Goal: Transaction & Acquisition: Book appointment/travel/reservation

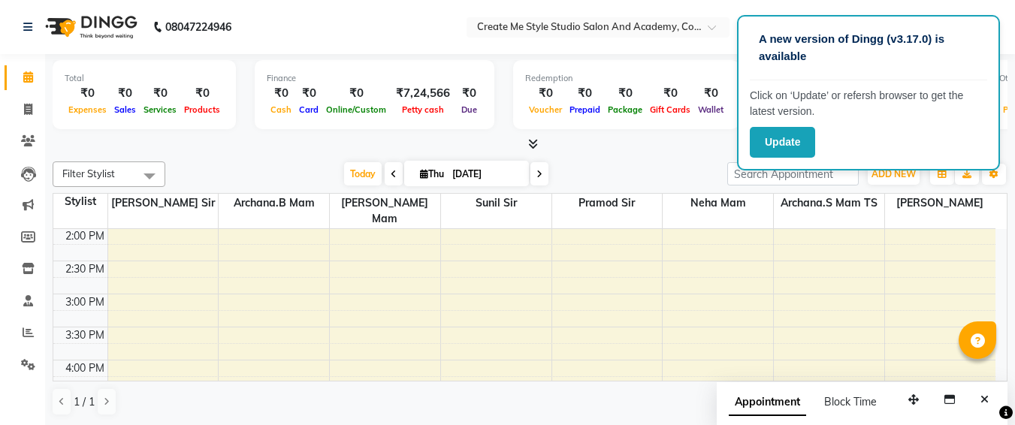
click at [509, 174] on input "[DATE]" at bounding box center [485, 174] width 75 height 23
select select "9"
select select "2025"
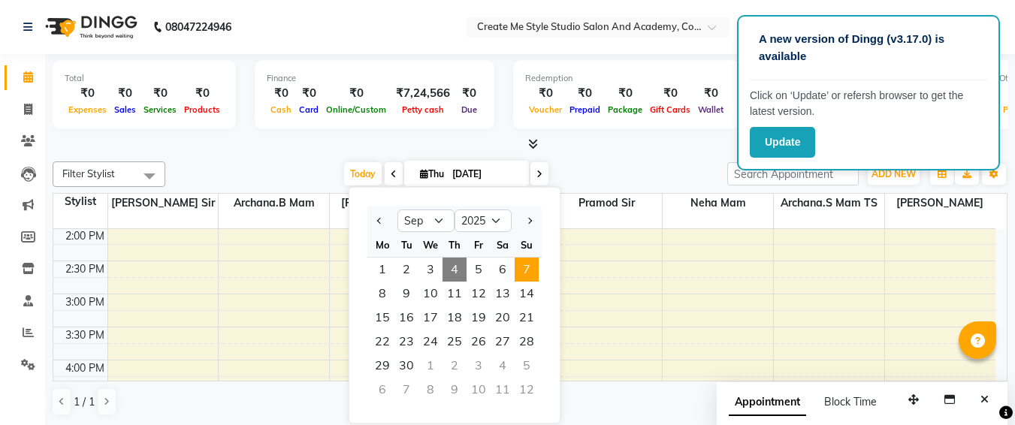
click at [517, 273] on span "7" at bounding box center [527, 270] width 24 height 24
type input "[DATE]"
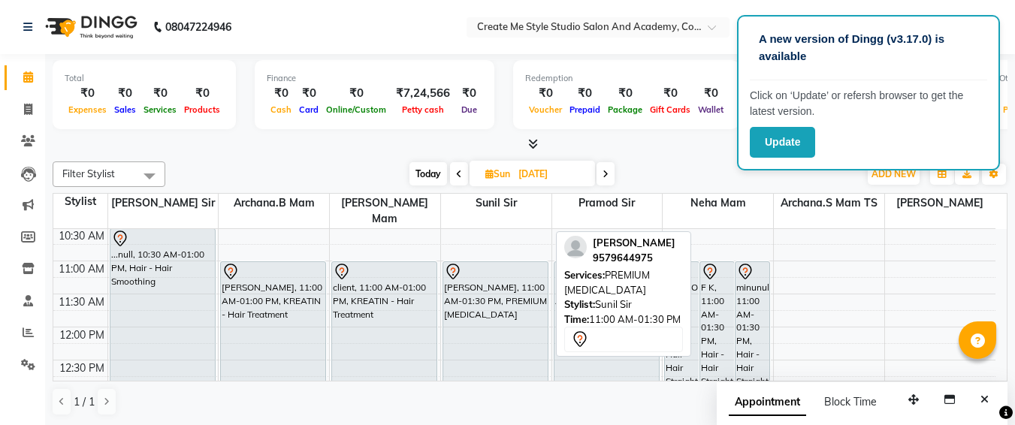
scroll to position [101, 0]
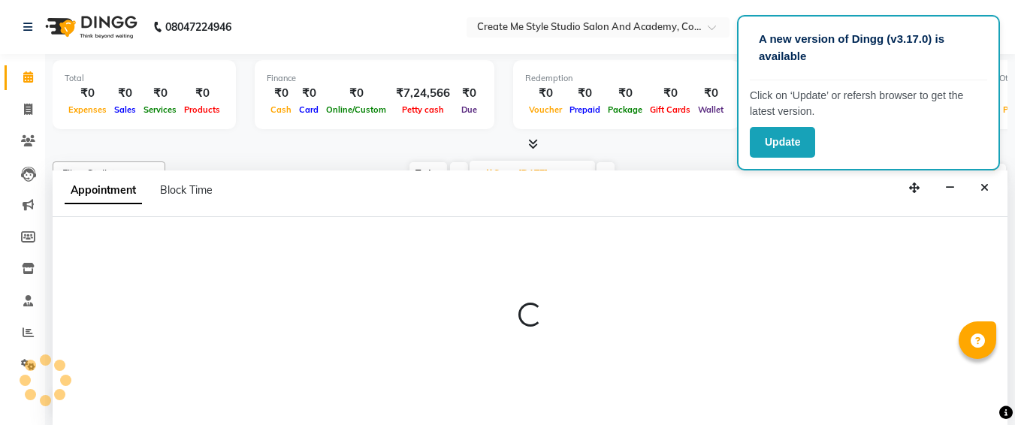
select select "79118"
select select "tentative"
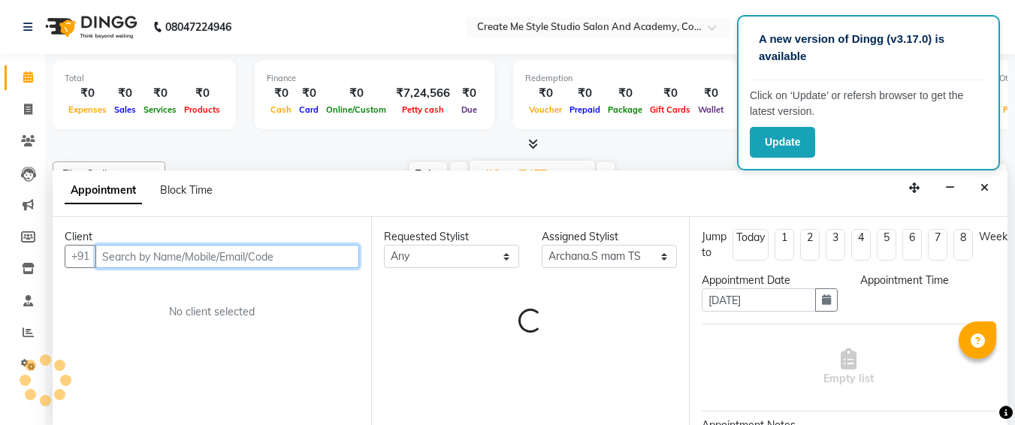
select select "660"
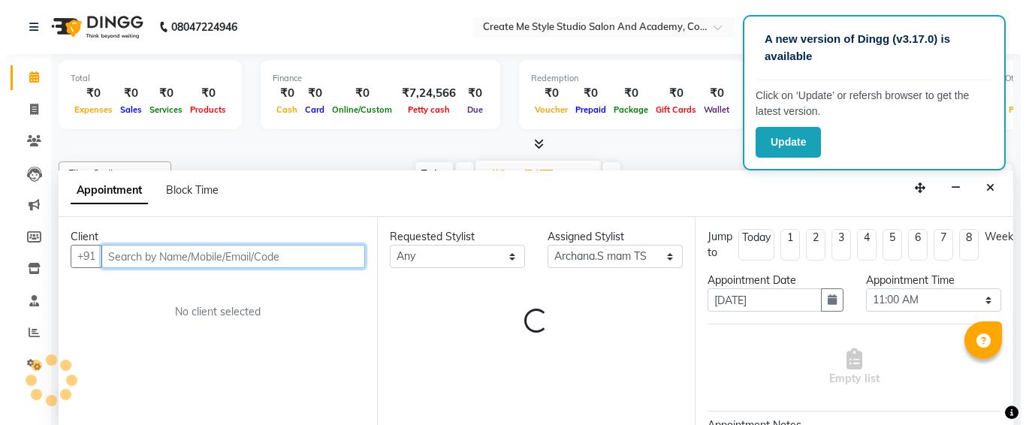
scroll to position [1, 0]
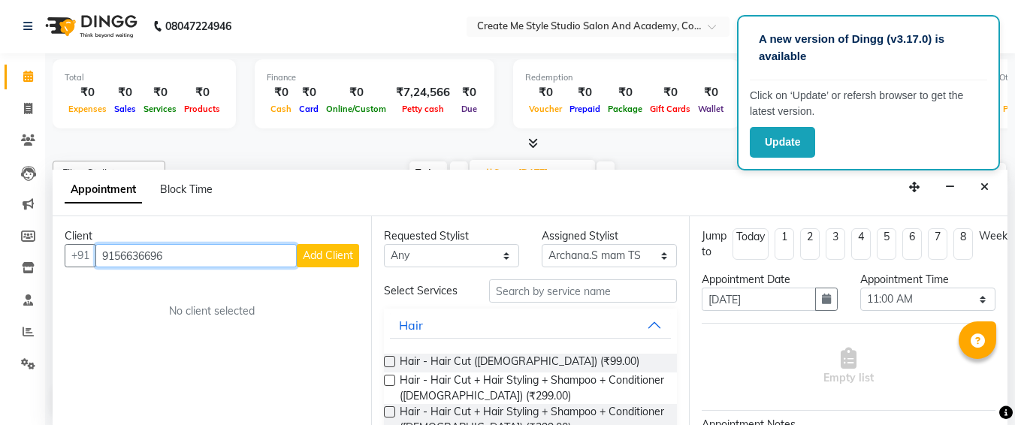
type input "9156636696"
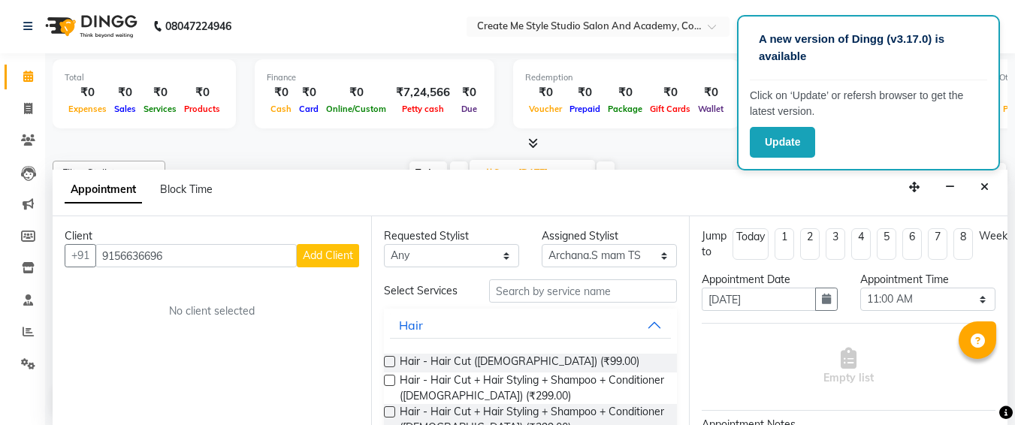
click at [297, 250] on button "Add Client" at bounding box center [328, 255] width 62 height 23
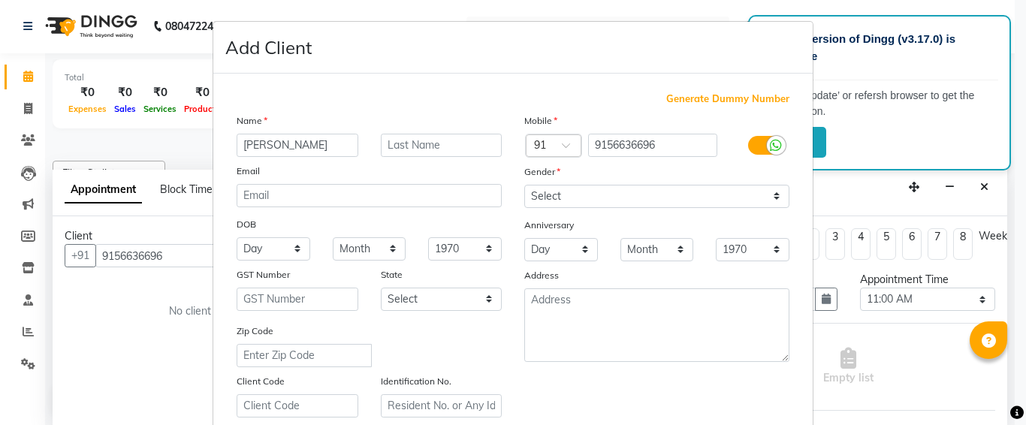
type input "[PERSON_NAME]"
click at [588, 190] on select "Select [DEMOGRAPHIC_DATA] [DEMOGRAPHIC_DATA] Other Prefer Not To Say" at bounding box center [656, 196] width 265 height 23
select select "[DEMOGRAPHIC_DATA]"
click at [524, 185] on select "Select [DEMOGRAPHIC_DATA] [DEMOGRAPHIC_DATA] Other Prefer Not To Say" at bounding box center [656, 196] width 265 height 23
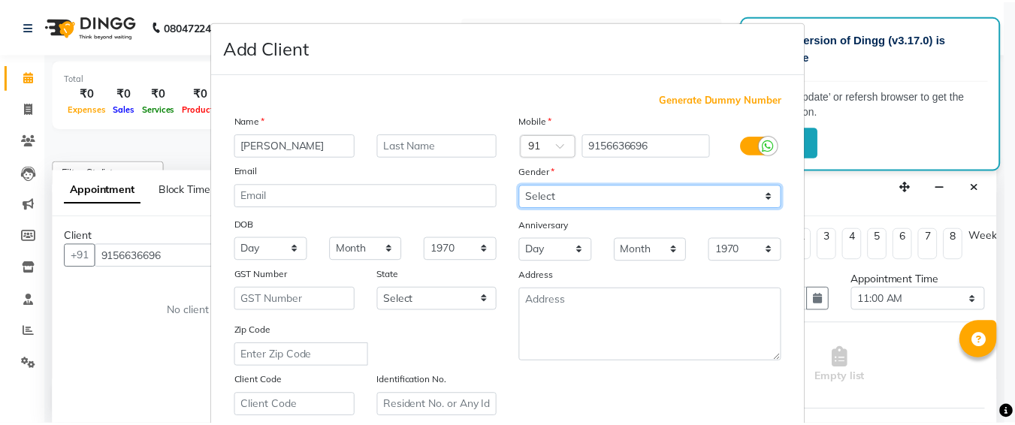
scroll to position [268, 0]
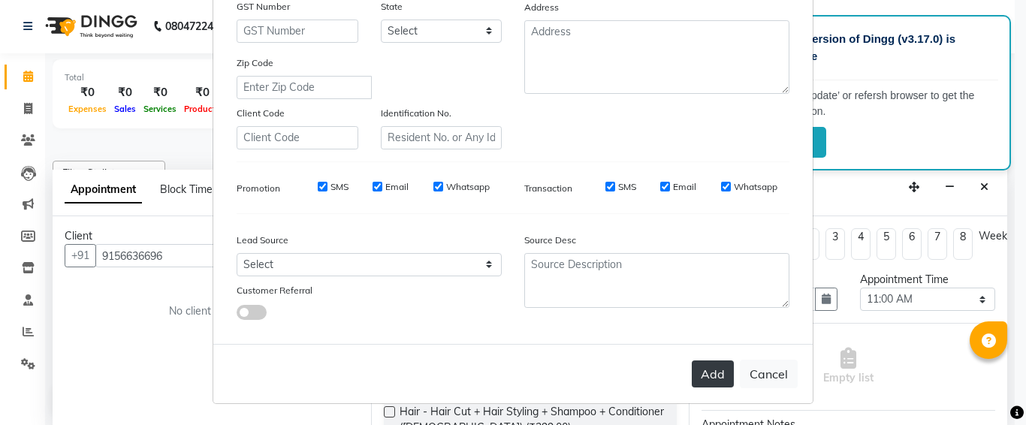
click at [727, 379] on button "Add" at bounding box center [713, 374] width 42 height 27
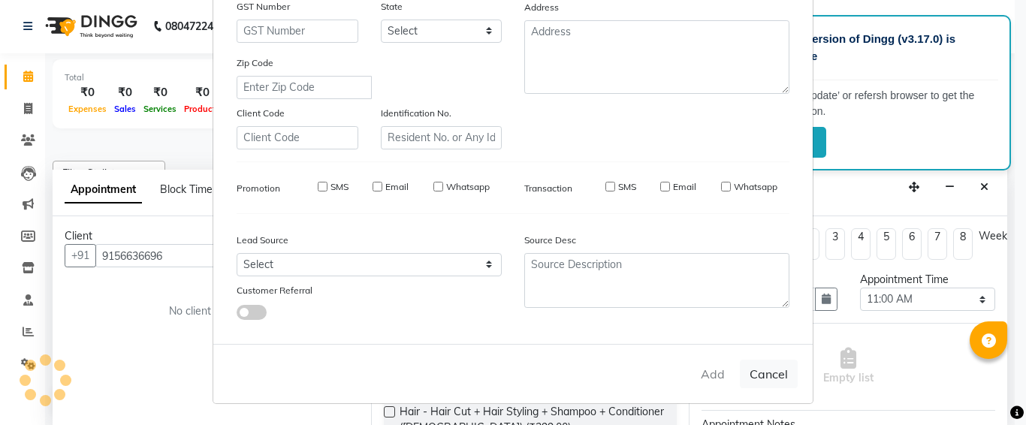
select select
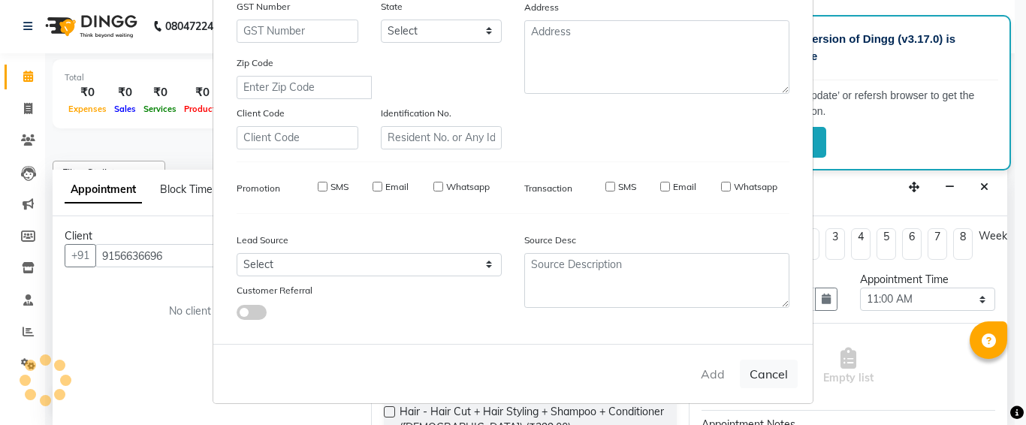
select select
checkbox input "false"
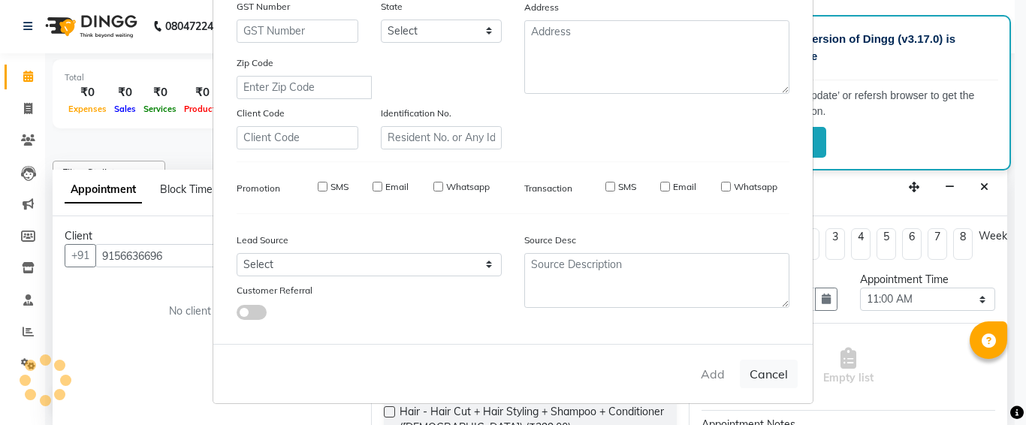
checkbox input "false"
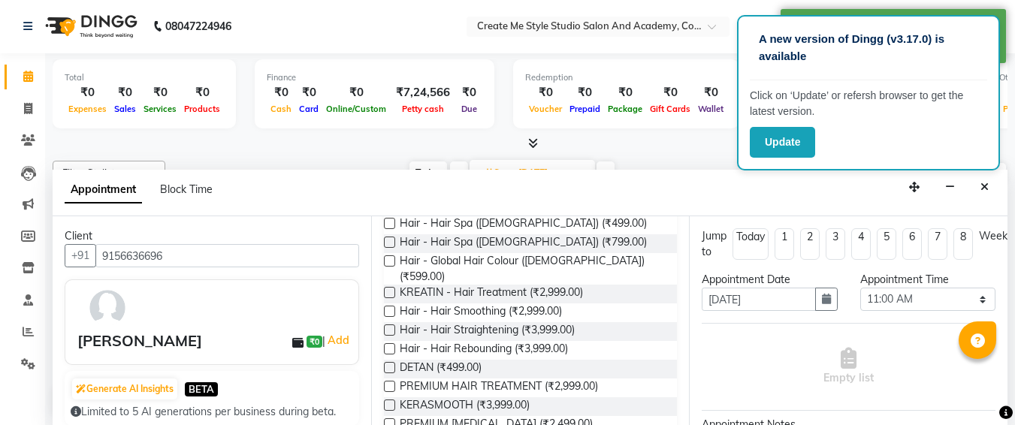
scroll to position [272, 0]
click at [384, 323] on label at bounding box center [389, 328] width 11 height 11
click at [384, 325] on input "checkbox" at bounding box center [389, 330] width 10 height 10
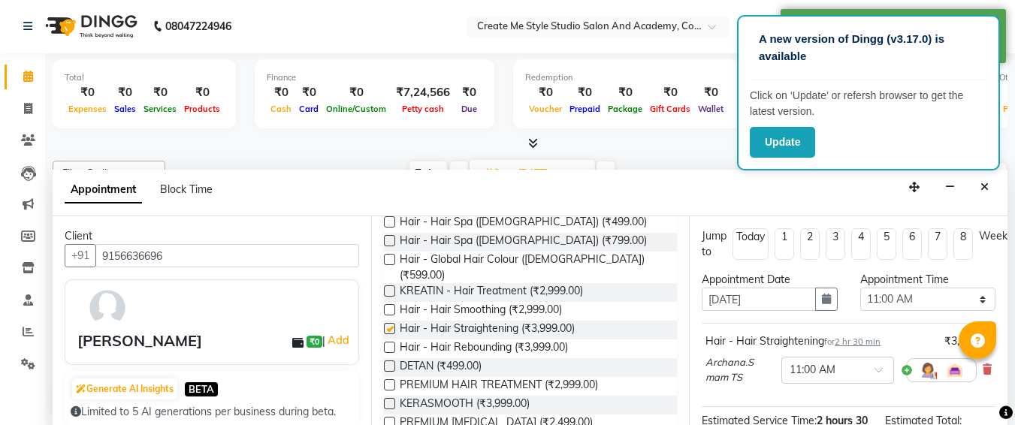
checkbox input "false"
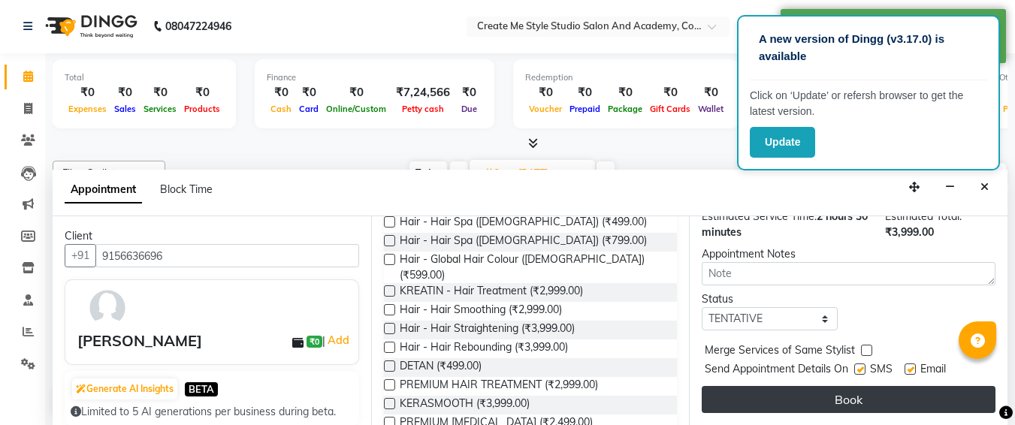
click at [827, 386] on button "Book" at bounding box center [849, 399] width 294 height 27
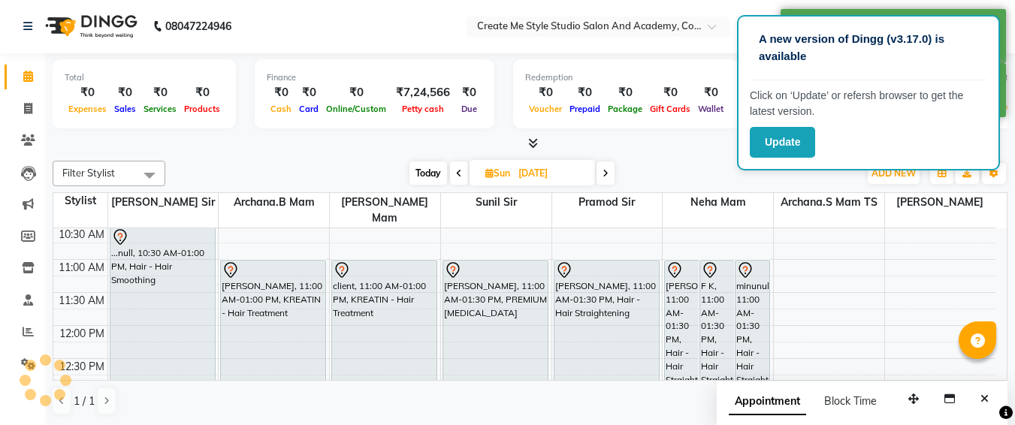
scroll to position [0, 0]
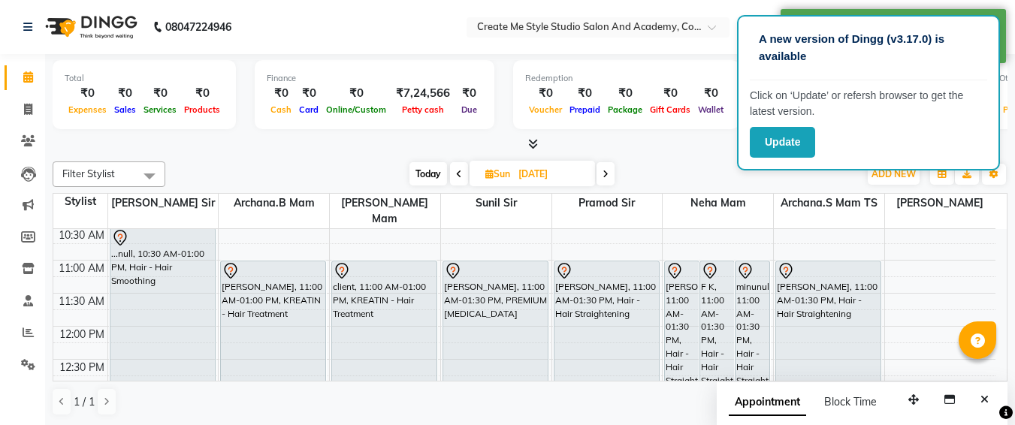
click at [579, 170] on input "[DATE]" at bounding box center [551, 174] width 75 height 23
select select "9"
select select "2025"
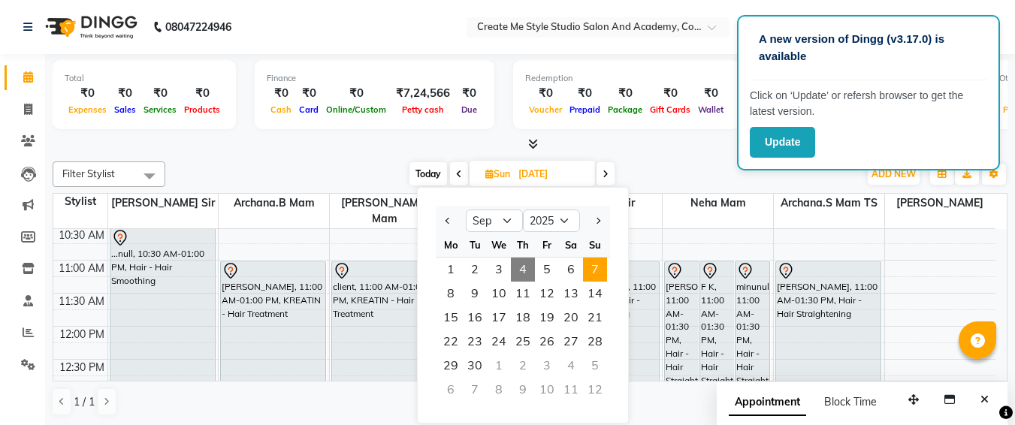
click at [524, 273] on span "4" at bounding box center [523, 270] width 24 height 24
type input "[DATE]"
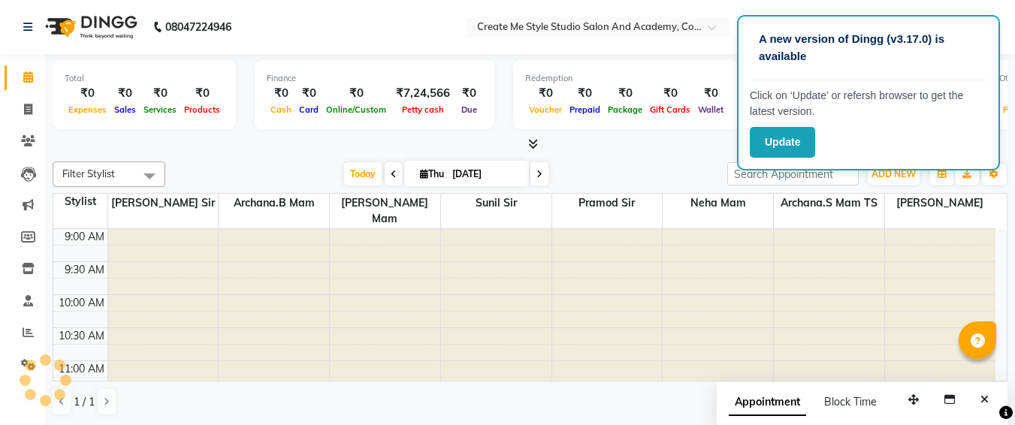
scroll to position [530, 0]
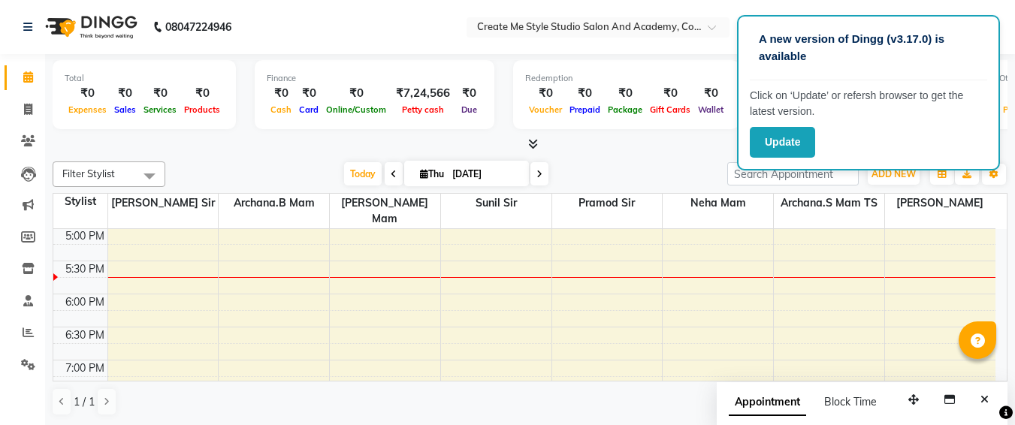
click at [508, 175] on input "[DATE]" at bounding box center [485, 174] width 75 height 23
select select "9"
select select "2025"
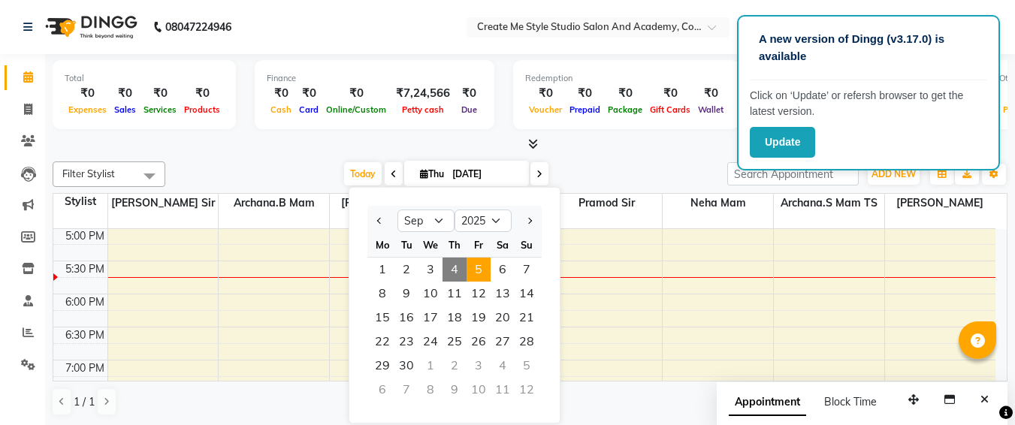
click at [480, 270] on span "5" at bounding box center [479, 270] width 24 height 24
type input "[DATE]"
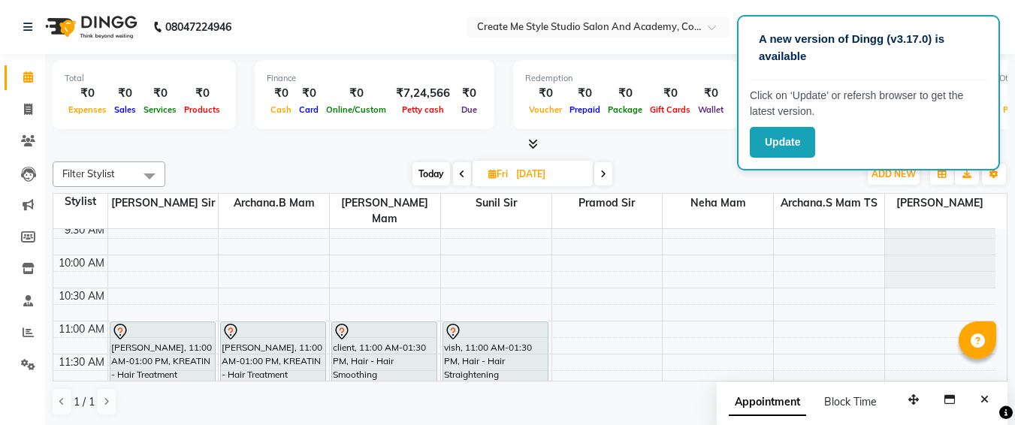
scroll to position [44, 0]
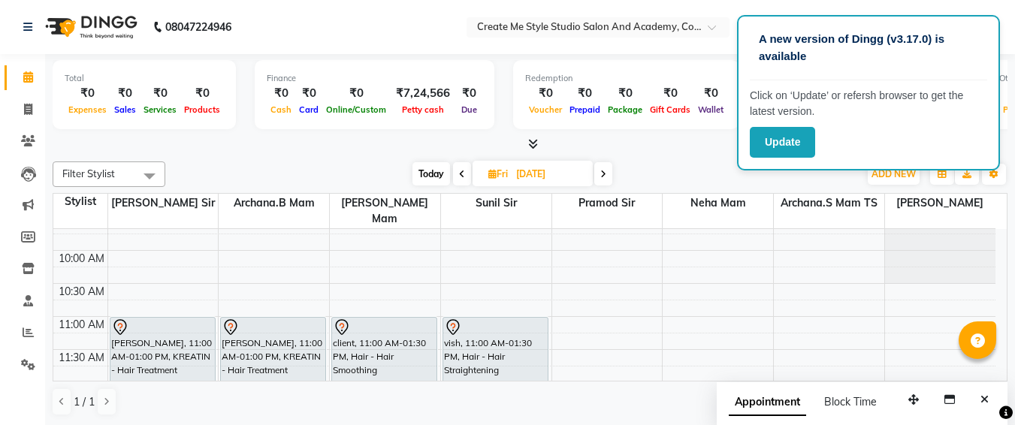
click at [573, 174] on input "[DATE]" at bounding box center [549, 174] width 75 height 23
select select "9"
select select "2025"
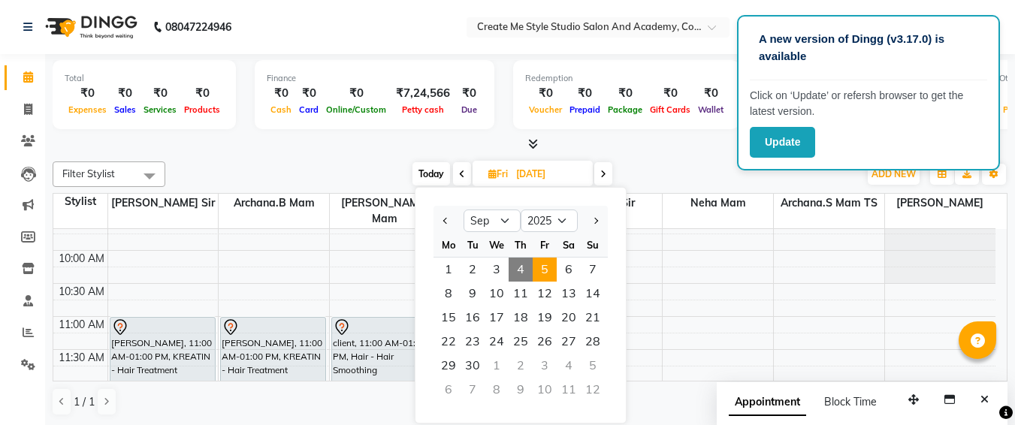
click at [520, 267] on span "4" at bounding box center [521, 270] width 24 height 24
type input "[DATE]"
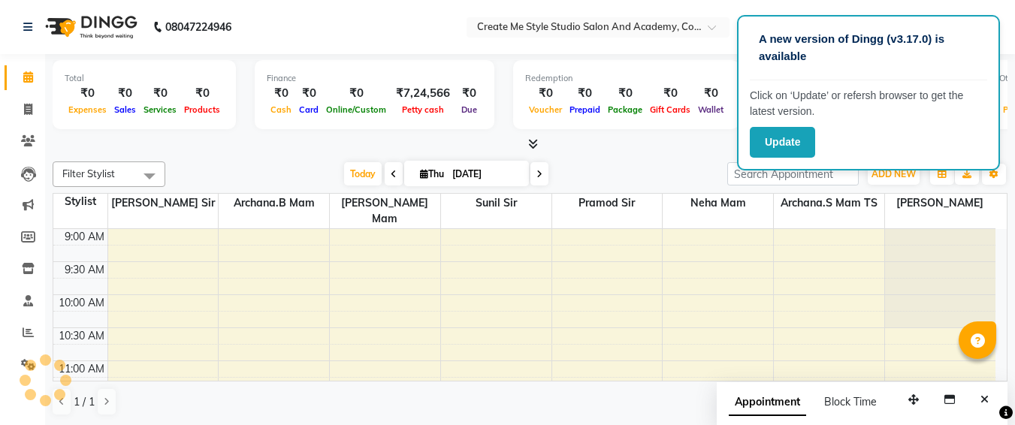
scroll to position [530, 0]
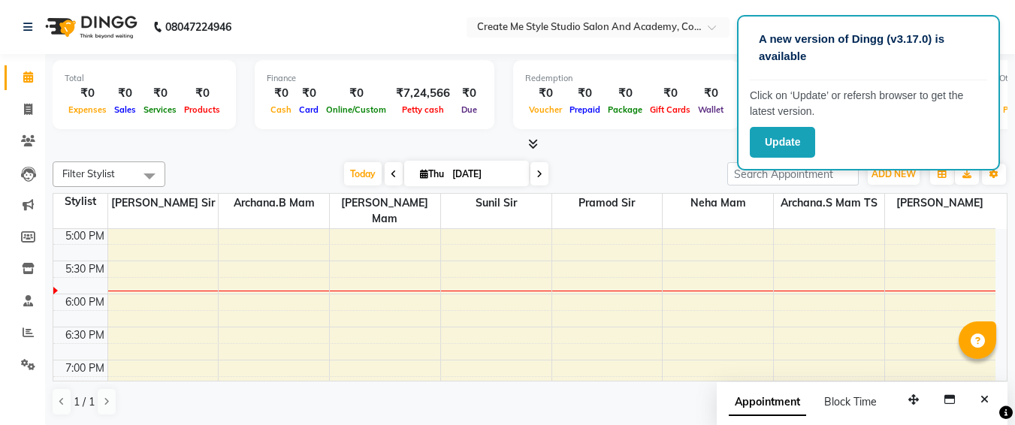
click at [508, 170] on input "[DATE]" at bounding box center [485, 174] width 75 height 23
select select "9"
select select "2025"
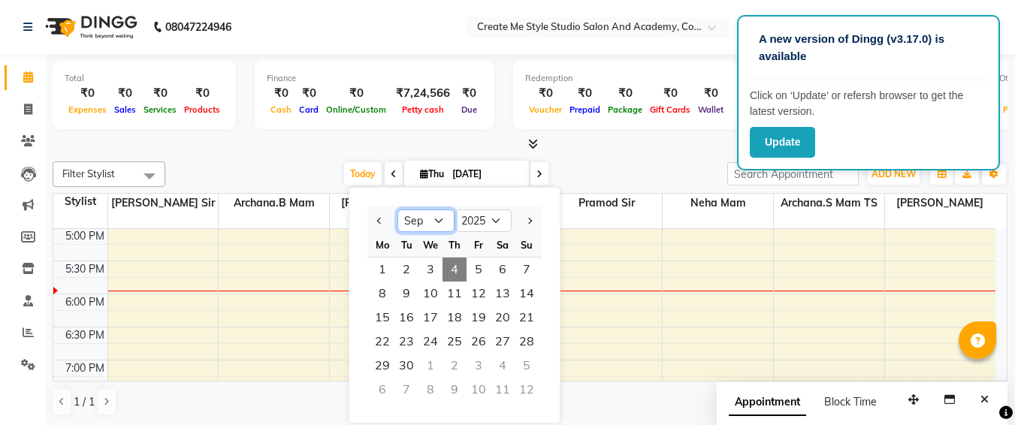
click at [443, 216] on select "Jan Feb Mar Apr May Jun [DATE] Aug Sep Oct Nov Dec" at bounding box center [425, 221] width 57 height 23
select select "10"
click at [397, 210] on select "Jan Feb Mar Apr May Jun [DATE] Aug Sep Oct Nov Dec" at bounding box center [425, 221] width 57 height 23
click at [479, 270] on span "3" at bounding box center [479, 270] width 24 height 24
type input "[DATE]"
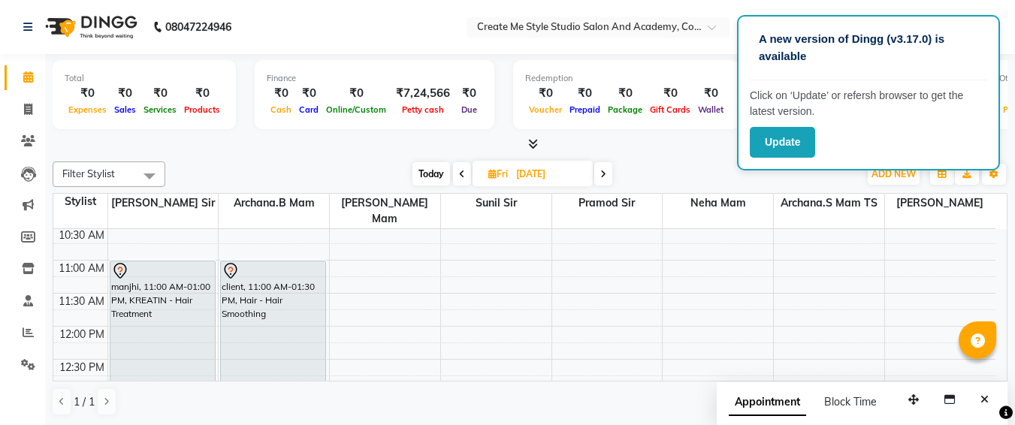
scroll to position [97, 0]
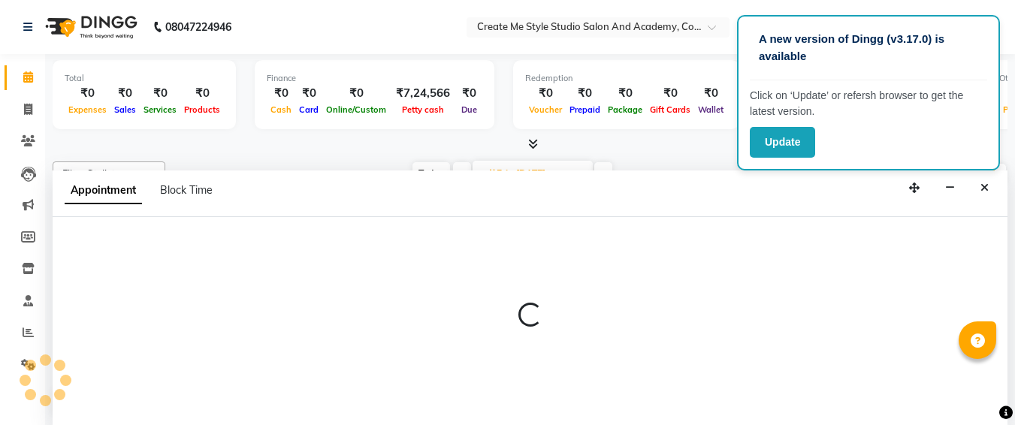
select select "79114"
select select "tentative"
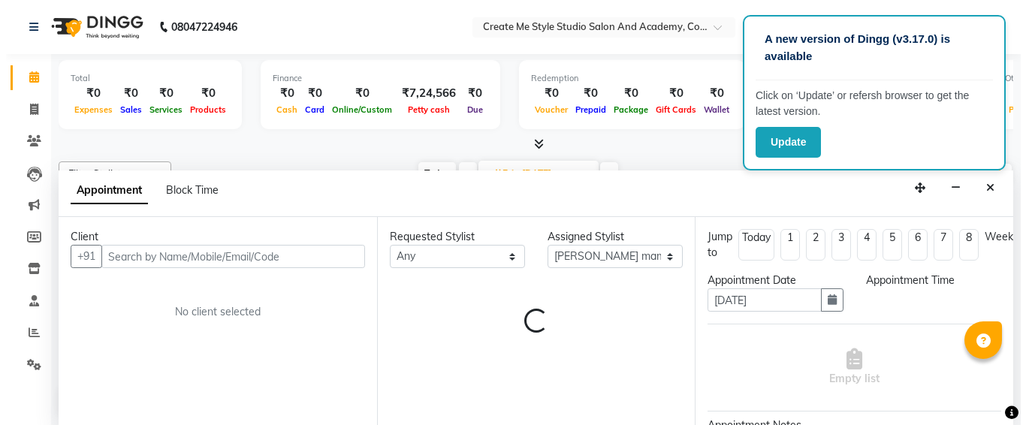
scroll to position [1, 0]
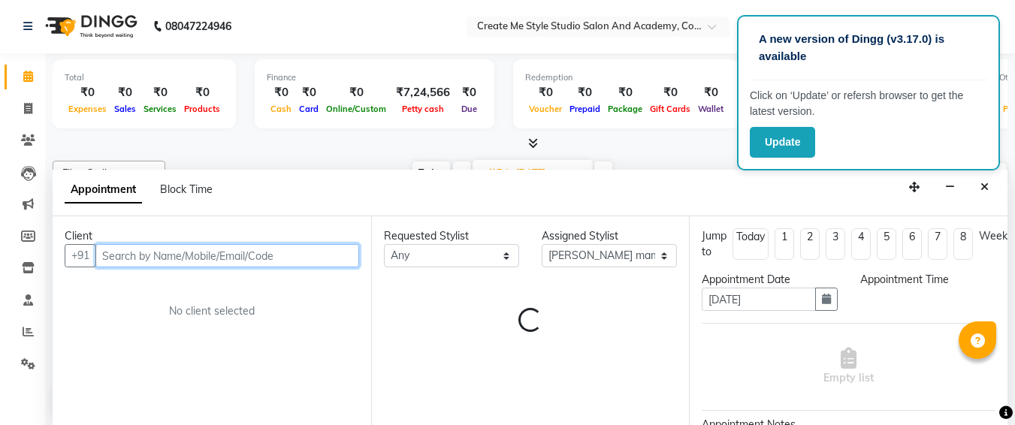
select select "660"
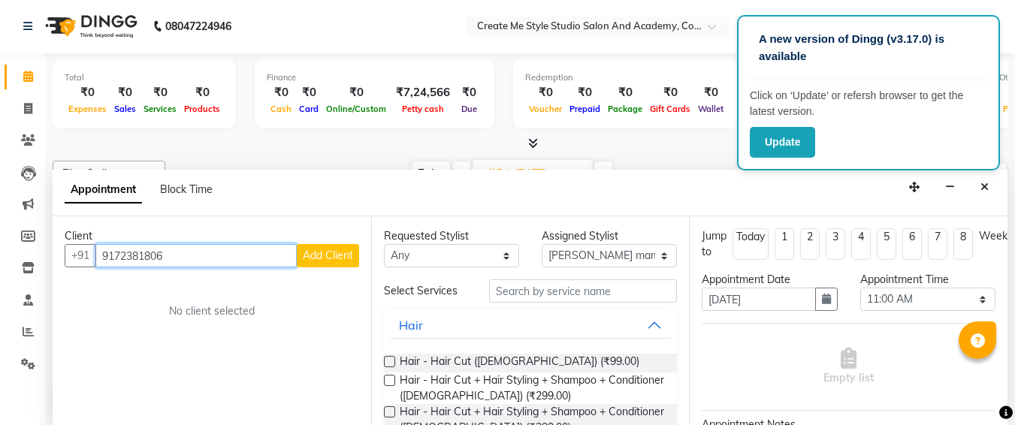
type input "9172381806"
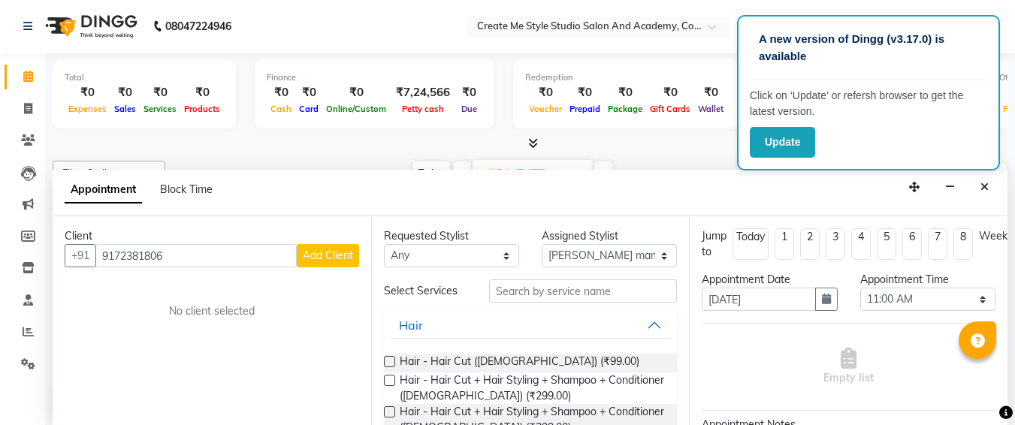
click at [330, 261] on span "Add Client" at bounding box center [328, 256] width 50 height 14
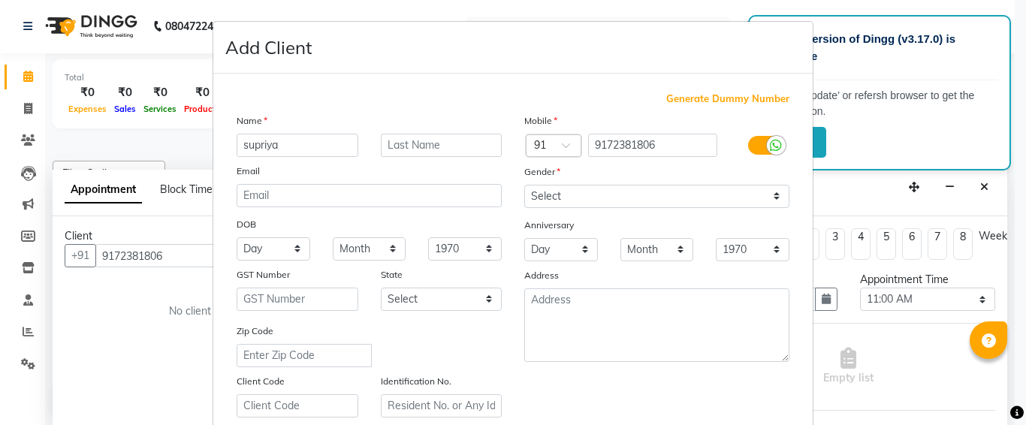
type input "supriya"
click at [548, 186] on select "Select [DEMOGRAPHIC_DATA] [DEMOGRAPHIC_DATA] Other Prefer Not To Say" at bounding box center [656, 196] width 265 height 23
select select "[DEMOGRAPHIC_DATA]"
click at [524, 185] on select "Select [DEMOGRAPHIC_DATA] [DEMOGRAPHIC_DATA] Other Prefer Not To Say" at bounding box center [656, 196] width 265 height 23
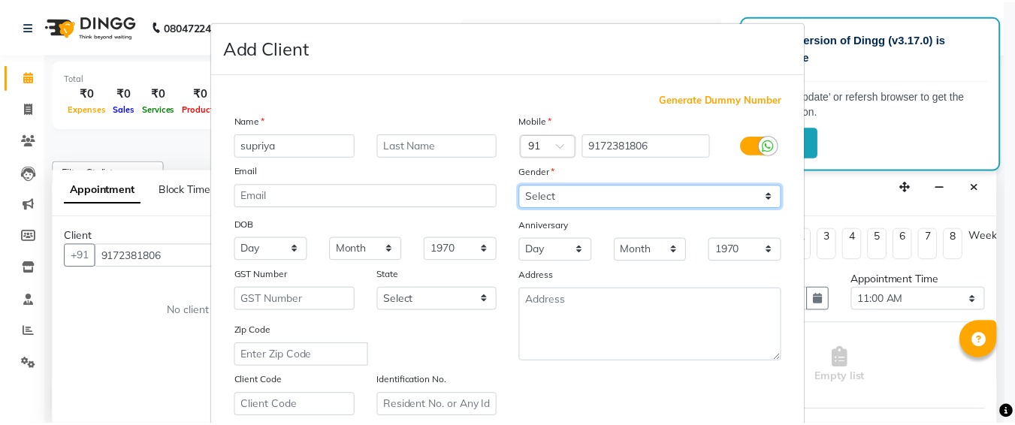
scroll to position [268, 0]
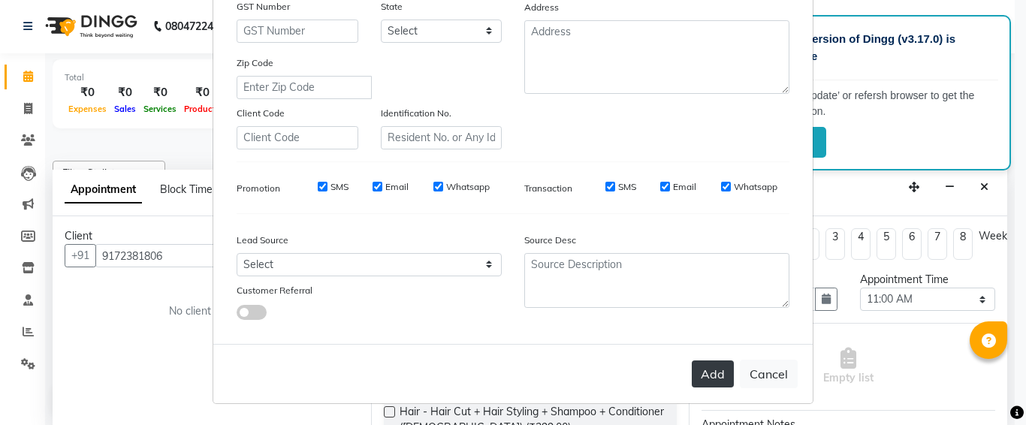
click at [706, 370] on button "Add" at bounding box center [713, 374] width 42 height 27
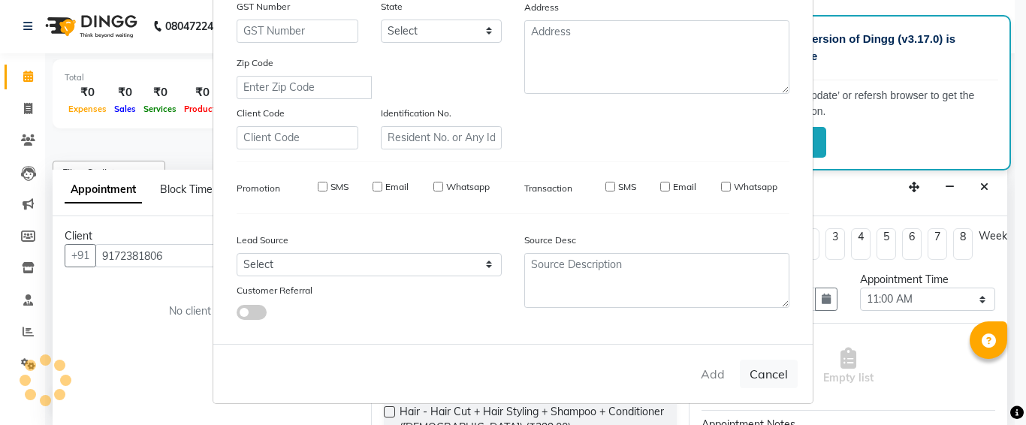
select select
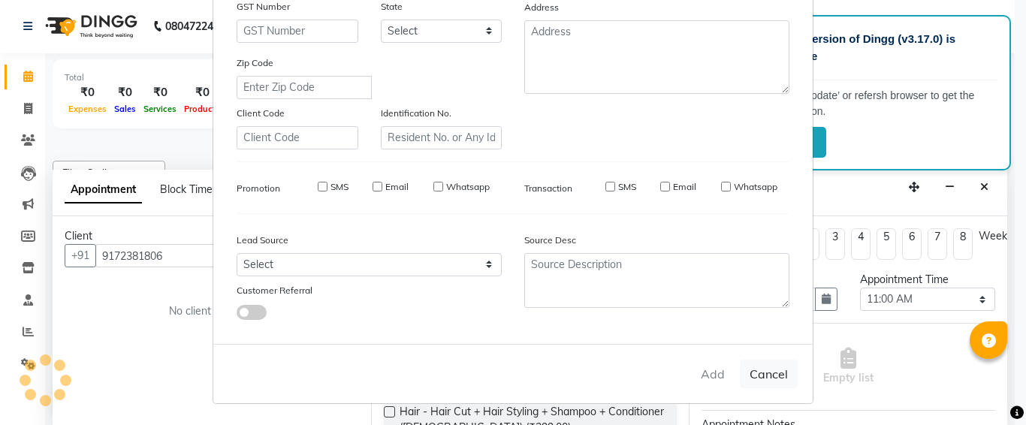
select select
checkbox input "false"
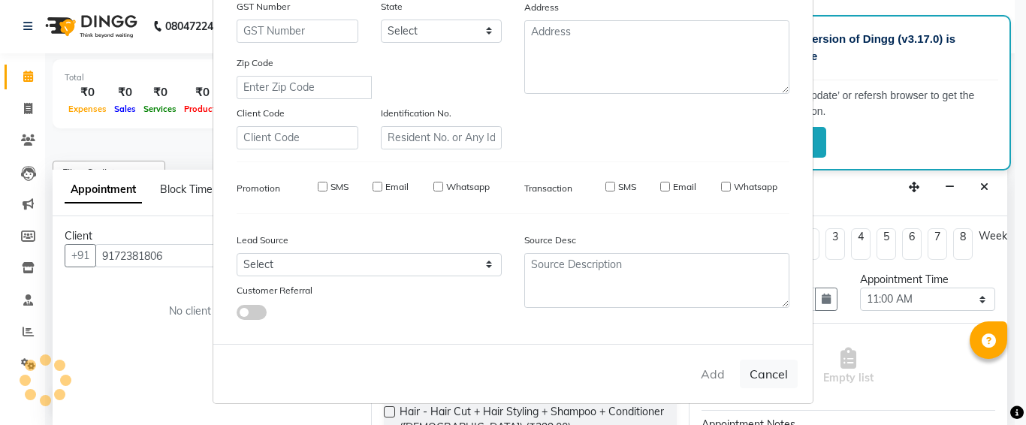
checkbox input "false"
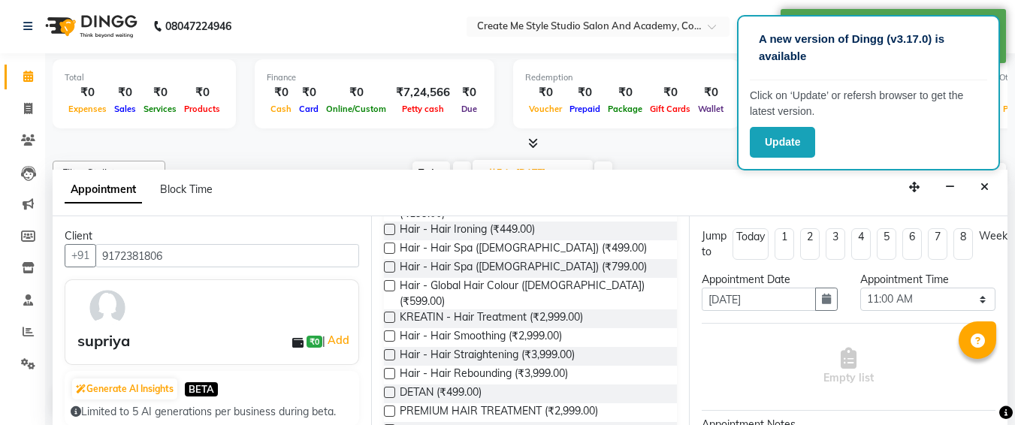
scroll to position [246, 0]
click at [391, 330] on label at bounding box center [389, 335] width 11 height 11
click at [391, 332] on input "checkbox" at bounding box center [389, 337] width 10 height 10
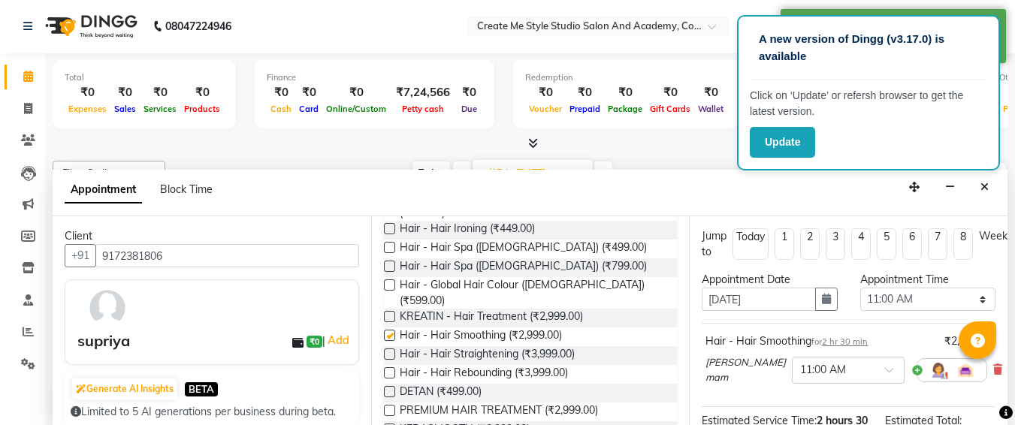
checkbox input "false"
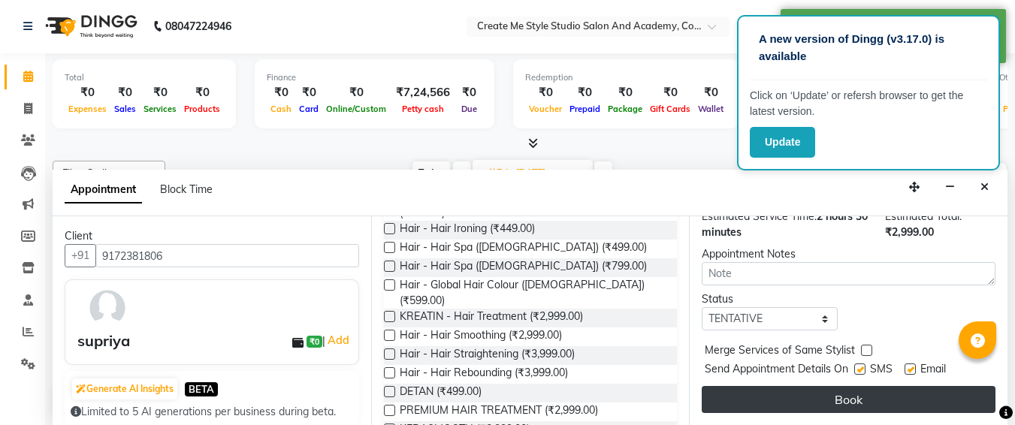
click at [827, 386] on button "Book" at bounding box center [849, 399] width 294 height 27
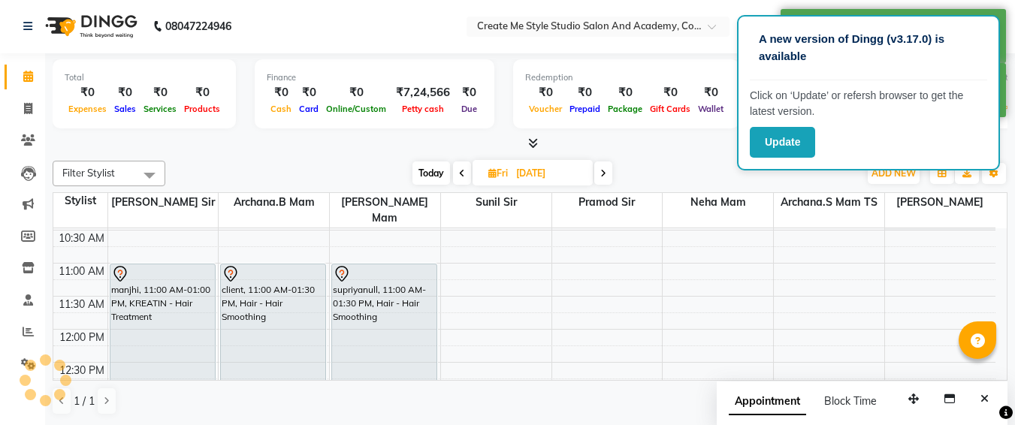
scroll to position [0, 0]
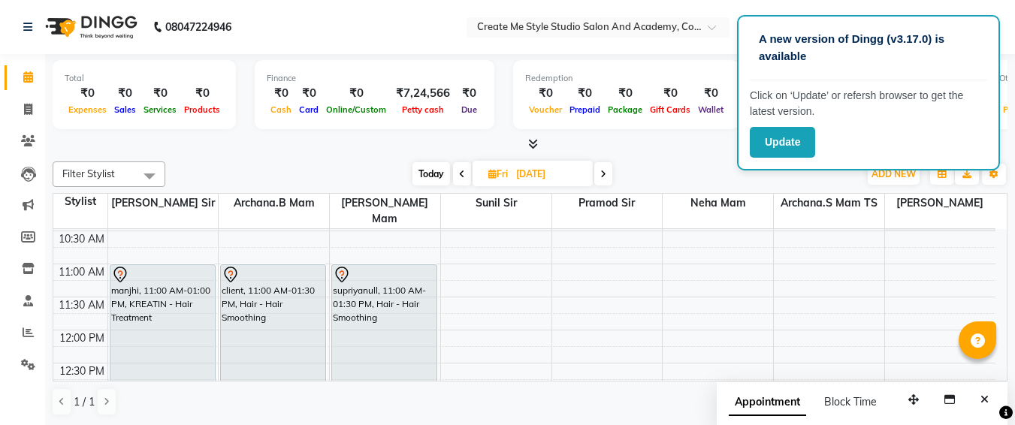
click at [576, 175] on input "[DATE]" at bounding box center [549, 174] width 75 height 23
select select "10"
select select "2025"
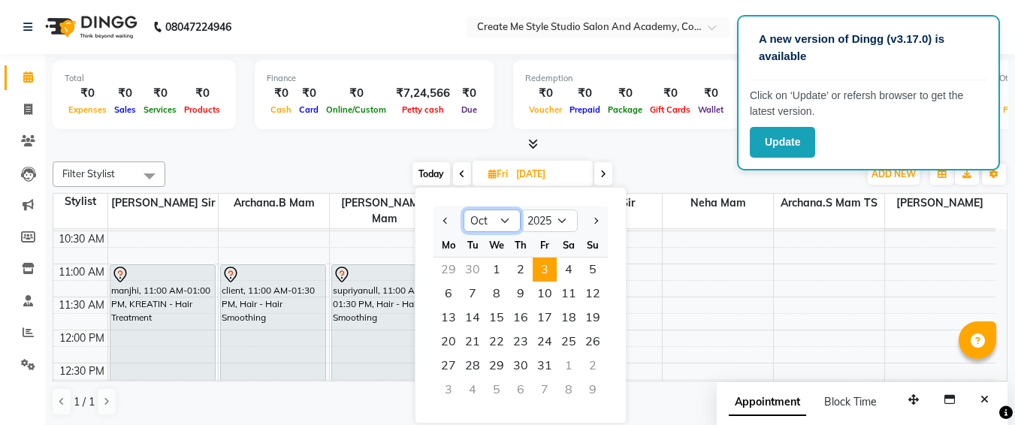
click at [500, 222] on select "Jan Feb Mar Apr May Jun [DATE] Aug Sep Oct Nov Dec" at bounding box center [492, 221] width 57 height 23
select select "9"
click at [464, 210] on select "Jan Feb Mar Apr May Jun [DATE] Aug Sep Oct Nov Dec" at bounding box center [492, 221] width 57 height 23
click at [540, 271] on span "5" at bounding box center [545, 270] width 24 height 24
type input "[DATE]"
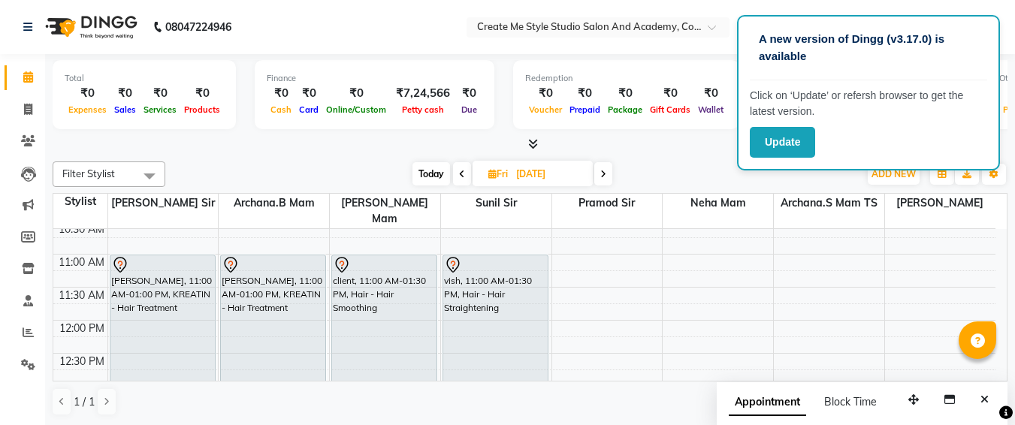
scroll to position [110, 0]
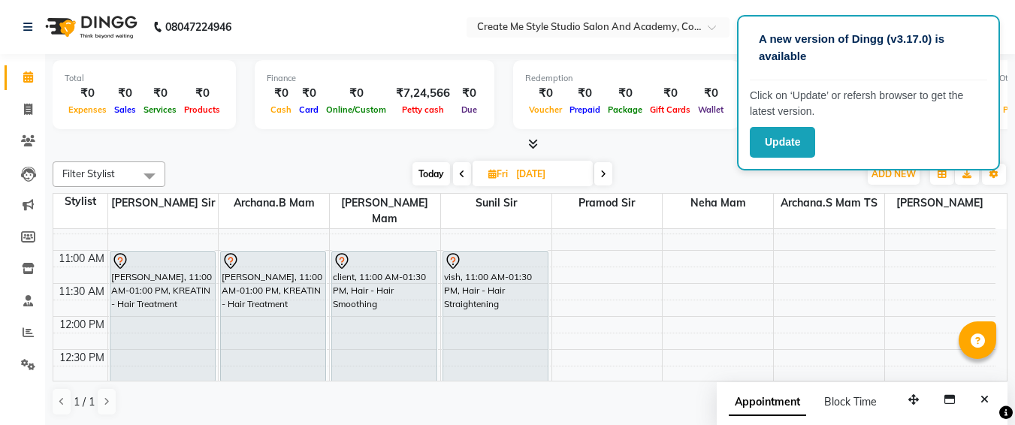
click at [582, 177] on input "[DATE]" at bounding box center [549, 174] width 75 height 23
select select "9"
select select "2025"
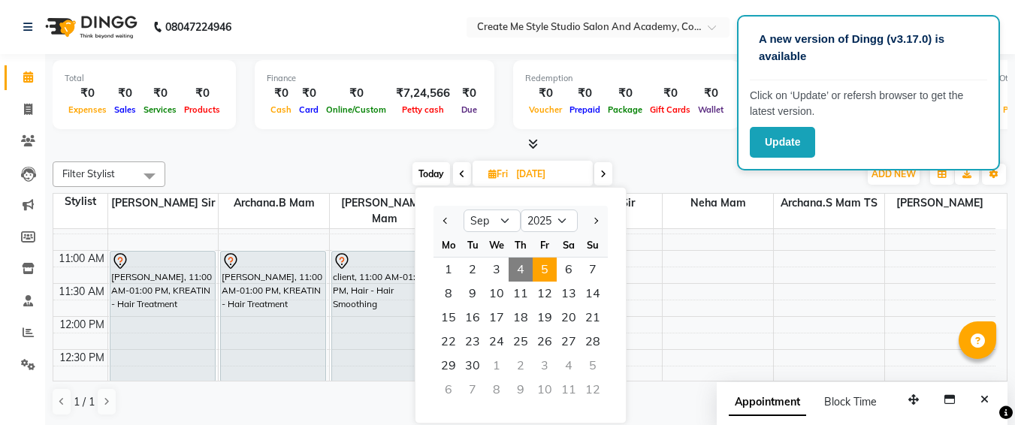
drag, startPoint x: 521, startPoint y: 263, endPoint x: 482, endPoint y: 238, distance: 46.3
click at [482, 238] on ngb-datepicker-month "Mo Tu We Th Fr Sa Su 1 2 3 4 5 6 7 8 9 10 11 12 13 14 15 16 17 18 19 20 21 22 2…" at bounding box center [521, 319] width 174 height 172
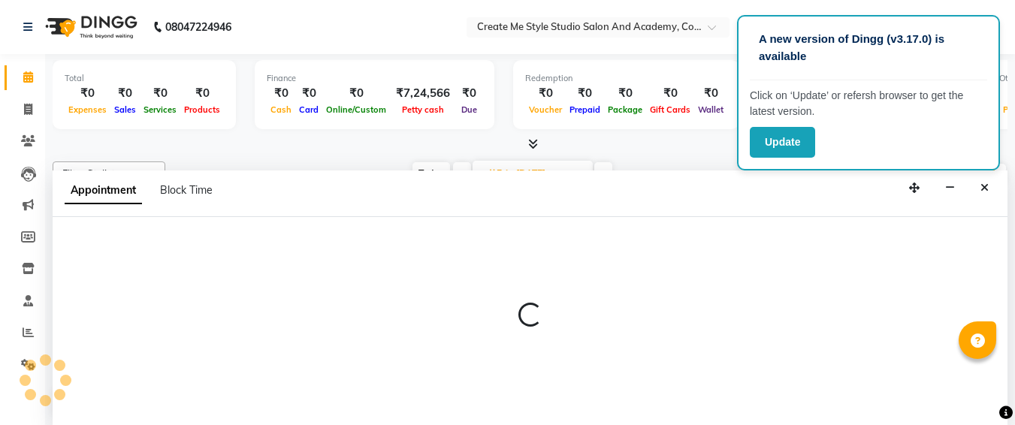
select select "79116"
select select "tentative"
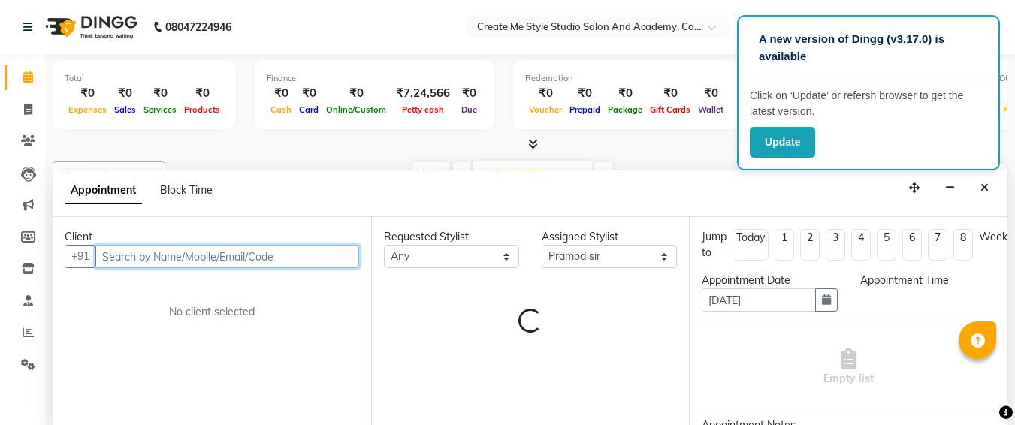
select select "690"
click at [549, 197] on div "Appointment Block Time" at bounding box center [530, 193] width 955 height 47
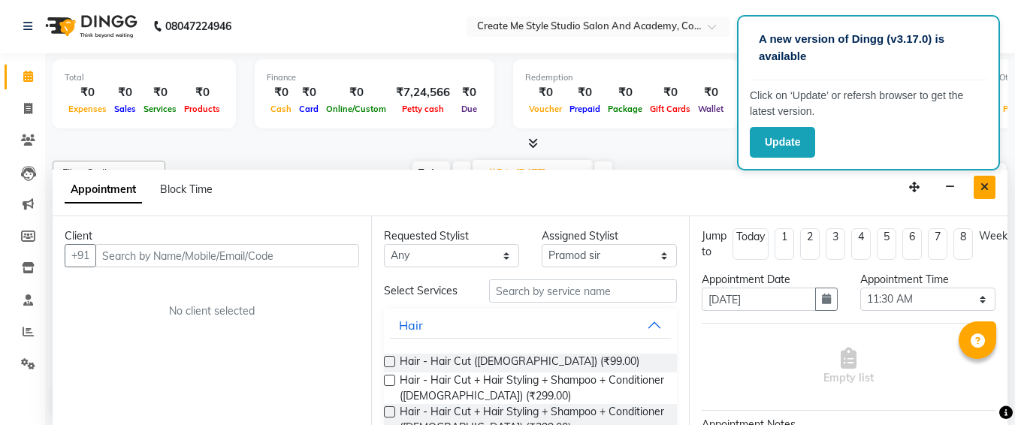
click at [987, 195] on button "Close" at bounding box center [985, 187] width 22 height 23
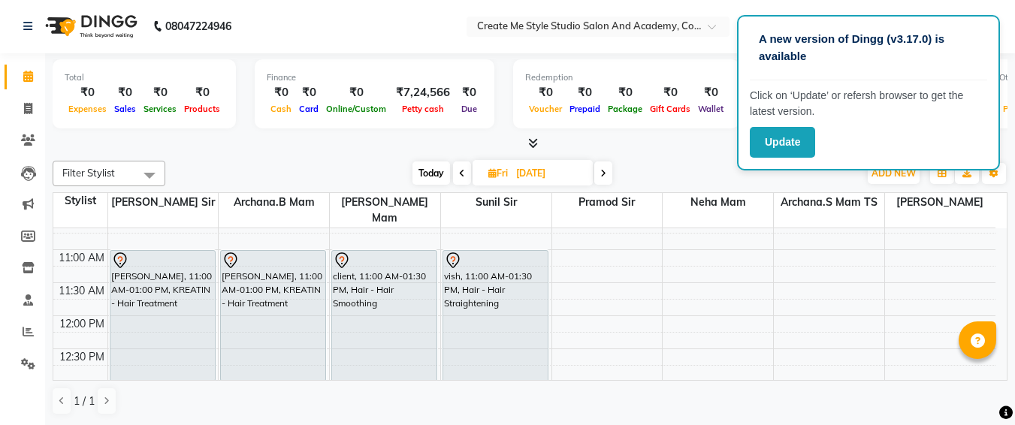
click at [576, 168] on input "[DATE]" at bounding box center [549, 173] width 75 height 23
select select "9"
select select "2025"
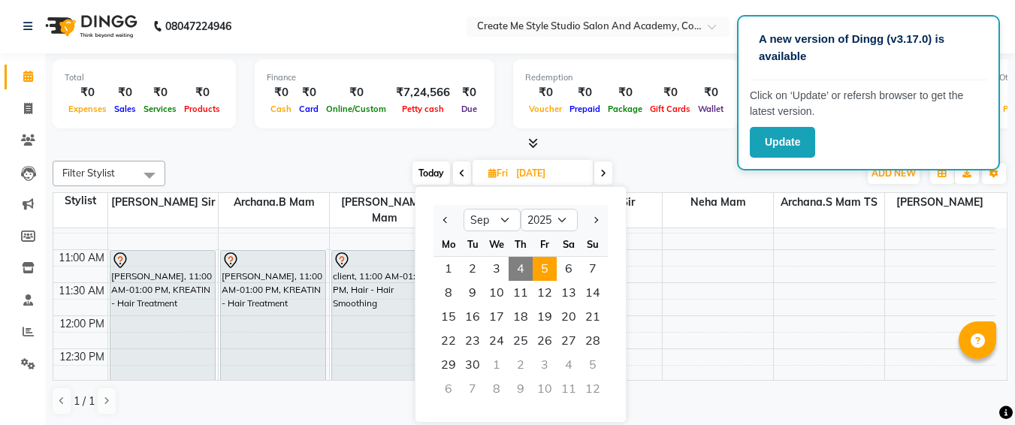
click at [511, 264] on span "4" at bounding box center [521, 269] width 24 height 24
type input "[DATE]"
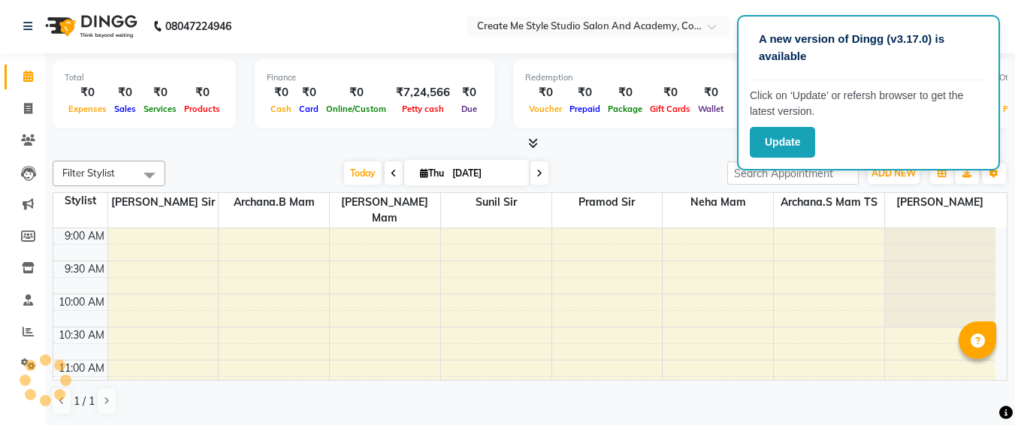
scroll to position [596, 0]
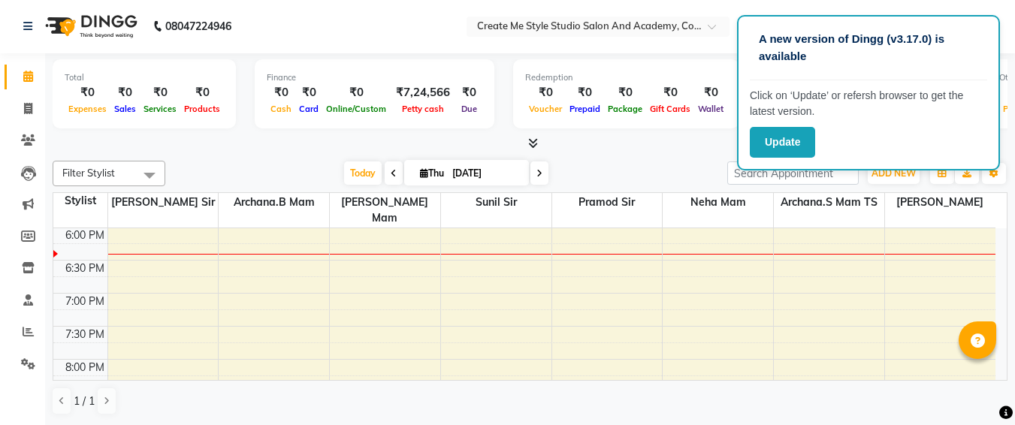
click at [514, 170] on input "[DATE]" at bounding box center [485, 173] width 75 height 23
select select "9"
select select "2025"
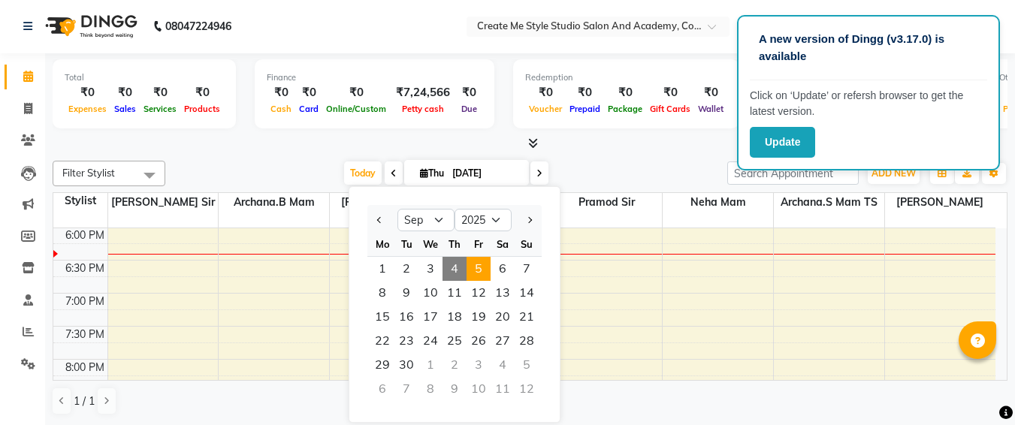
click at [479, 272] on span "5" at bounding box center [479, 269] width 24 height 24
type input "[DATE]"
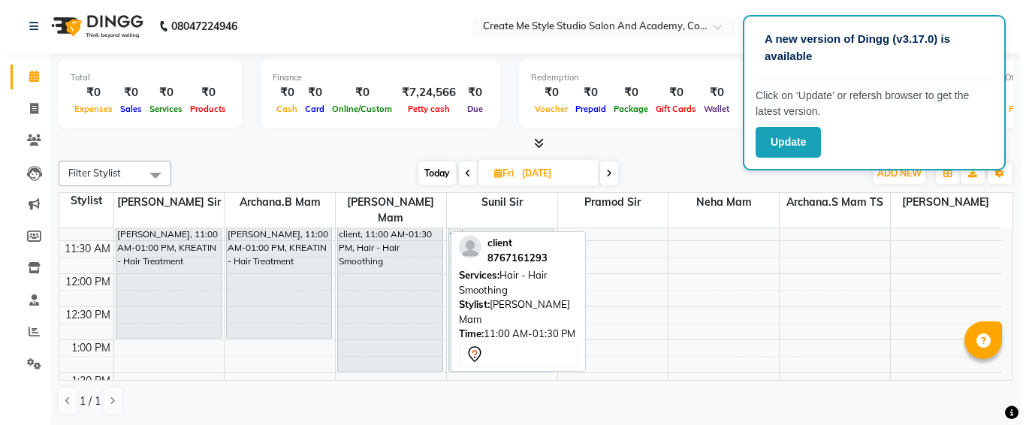
scroll to position [109, 0]
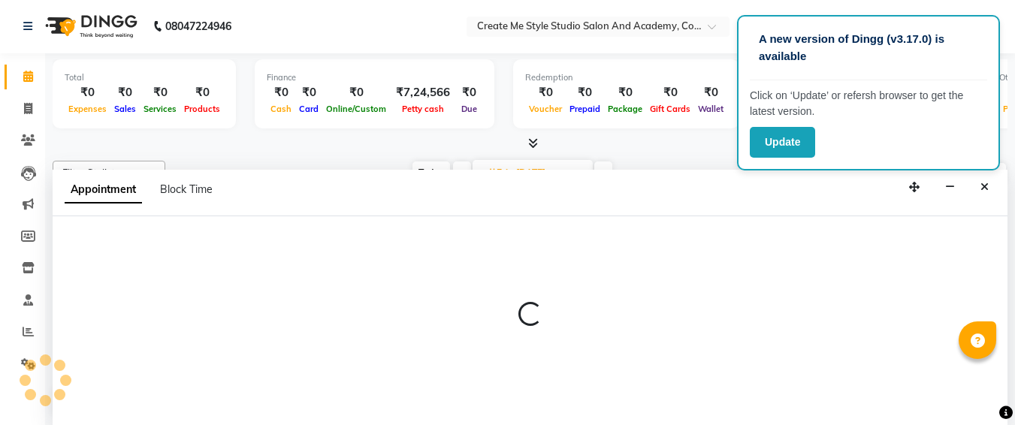
select select "79116"
select select "tentative"
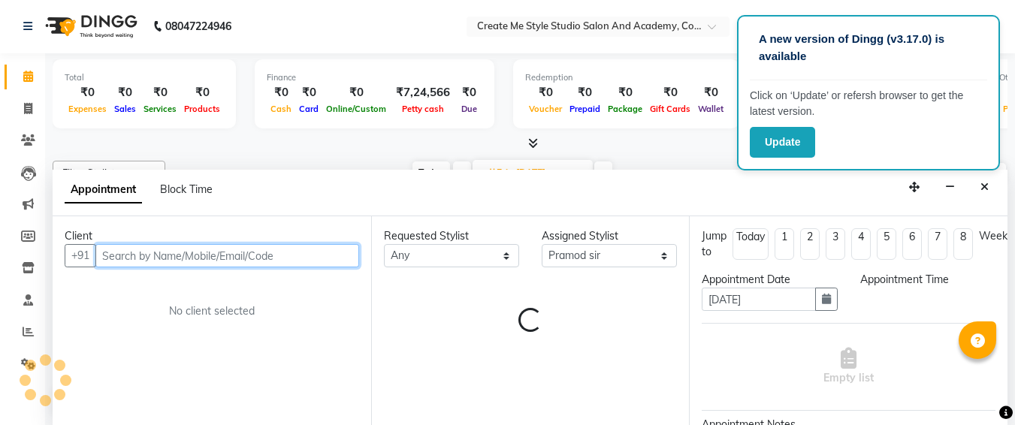
select select "660"
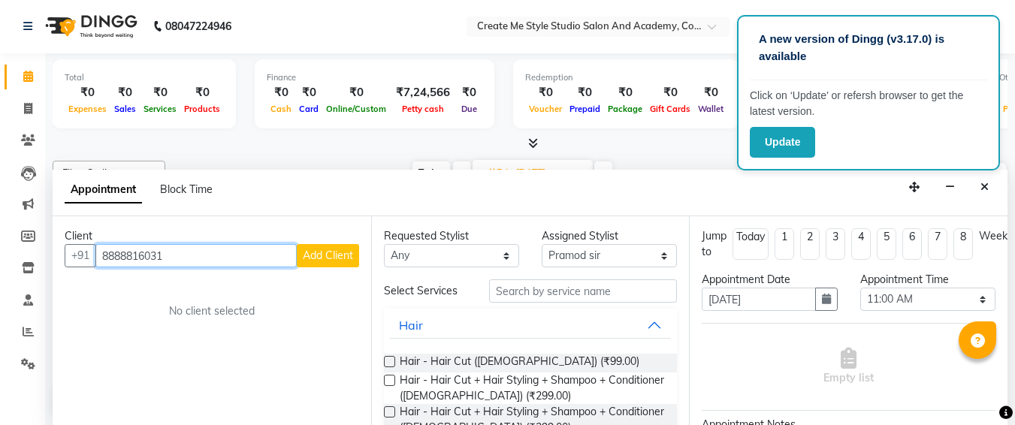
type input "8888816031"
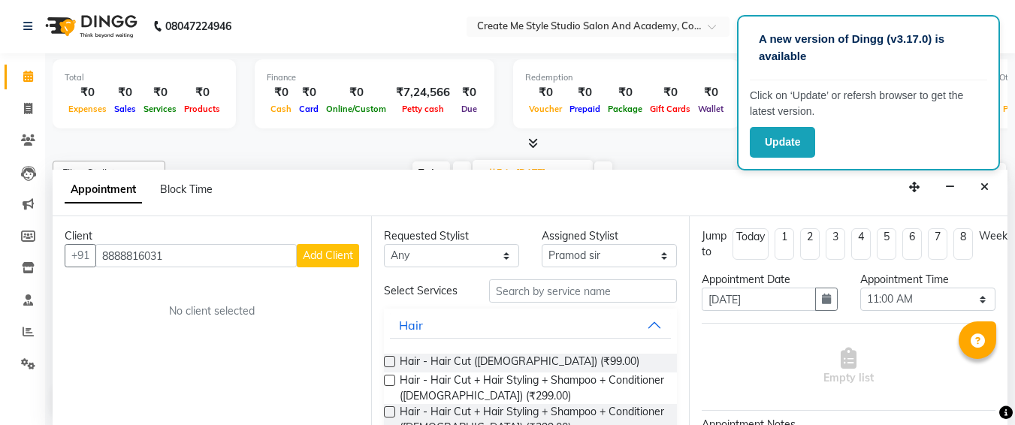
click at [310, 255] on span "Add Client" at bounding box center [328, 256] width 50 height 14
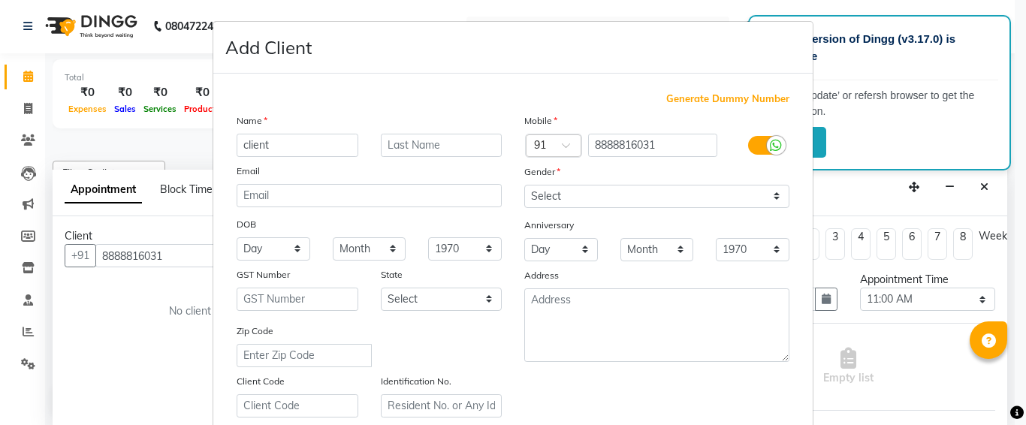
type input "client"
click at [620, 190] on select "Select [DEMOGRAPHIC_DATA] [DEMOGRAPHIC_DATA] Other Prefer Not To Say" at bounding box center [656, 196] width 265 height 23
select select "[DEMOGRAPHIC_DATA]"
click at [524, 185] on select "Select [DEMOGRAPHIC_DATA] [DEMOGRAPHIC_DATA] Other Prefer Not To Say" at bounding box center [656, 196] width 265 height 23
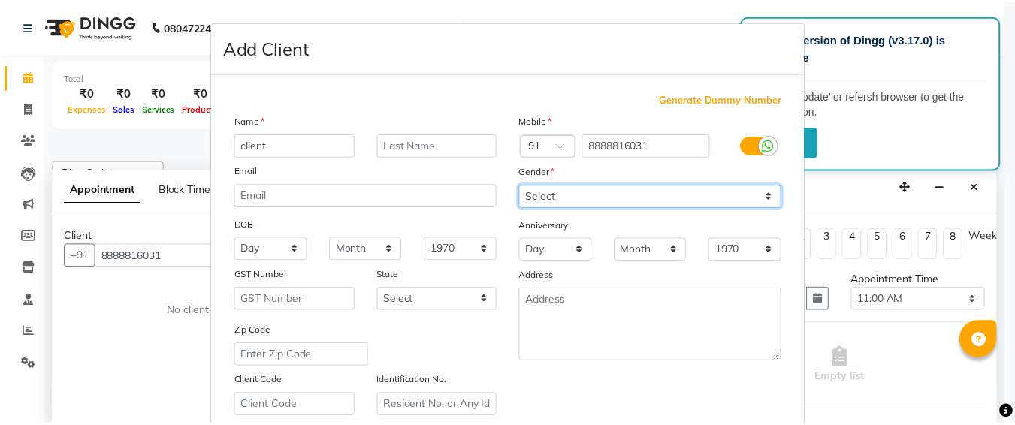
scroll to position [268, 0]
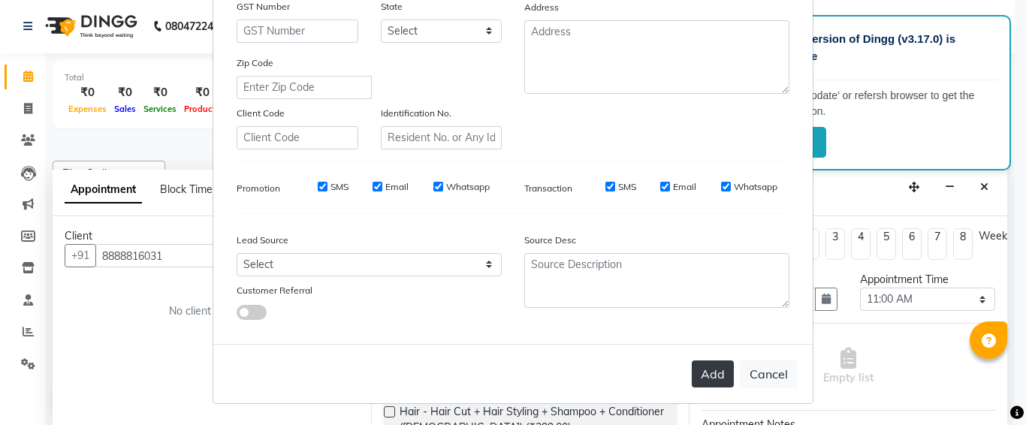
click at [718, 380] on button "Add" at bounding box center [713, 374] width 42 height 27
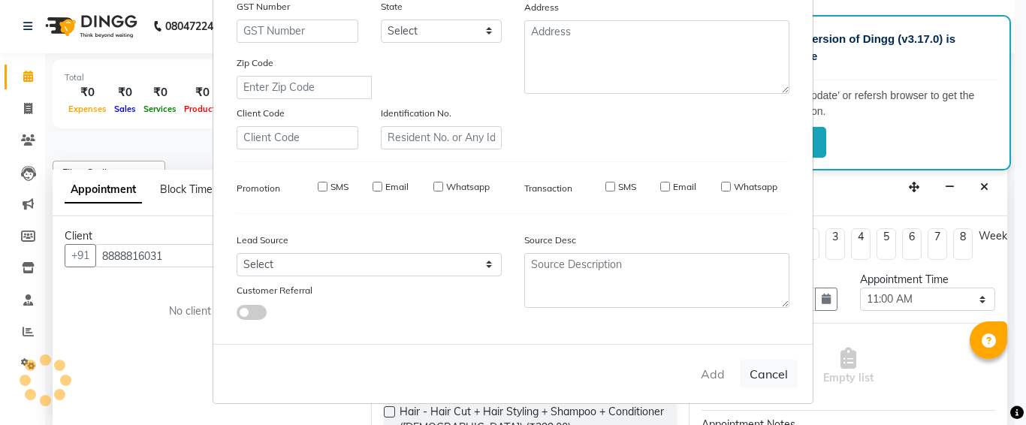
select select
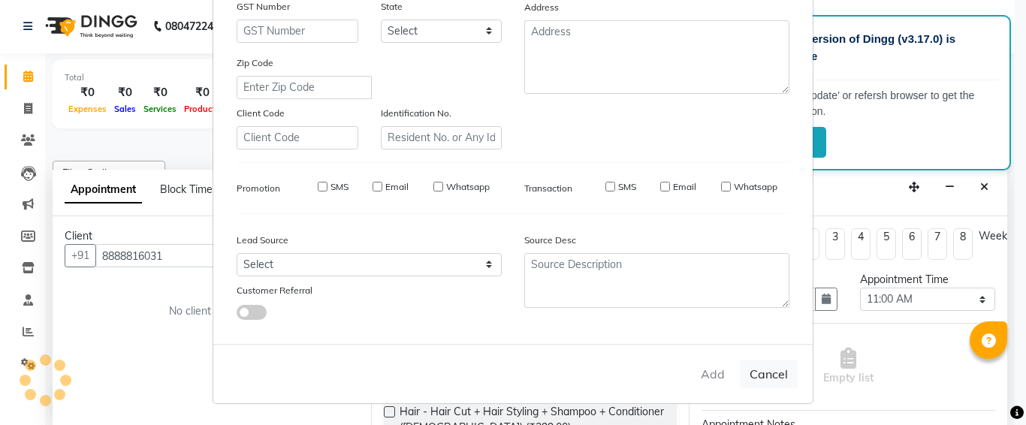
select select
checkbox input "false"
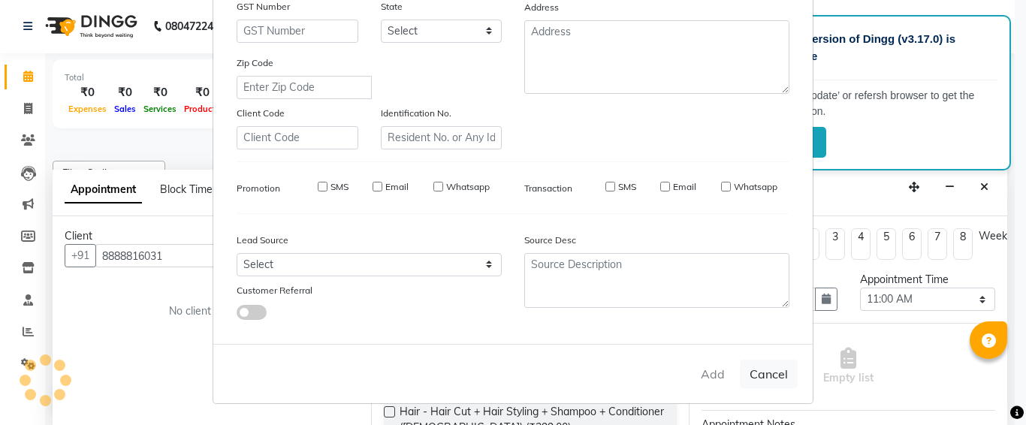
checkbox input "false"
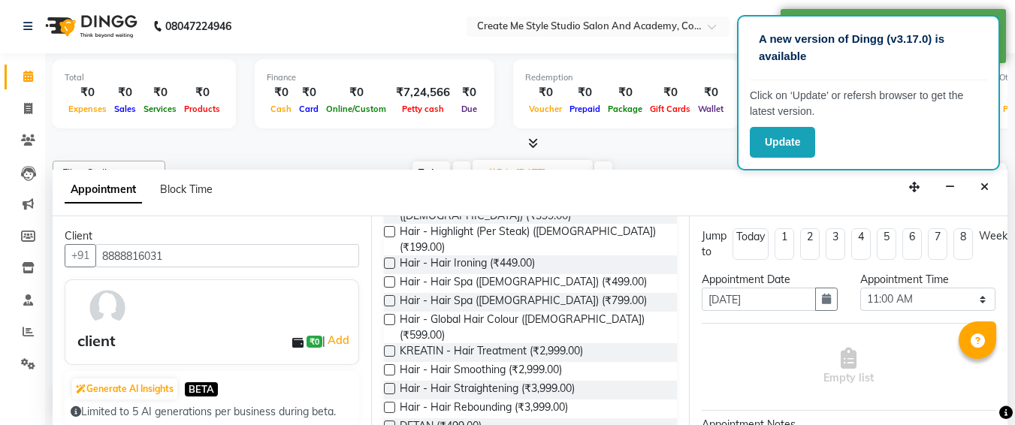
scroll to position [211, 0]
click at [390, 365] on label at bounding box center [389, 370] width 11 height 11
click at [390, 367] on input "checkbox" at bounding box center [389, 372] width 10 height 10
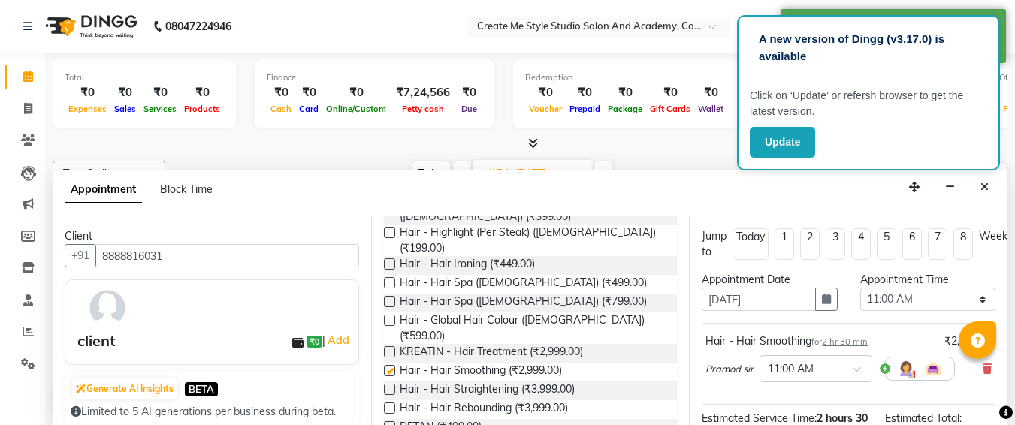
checkbox input "false"
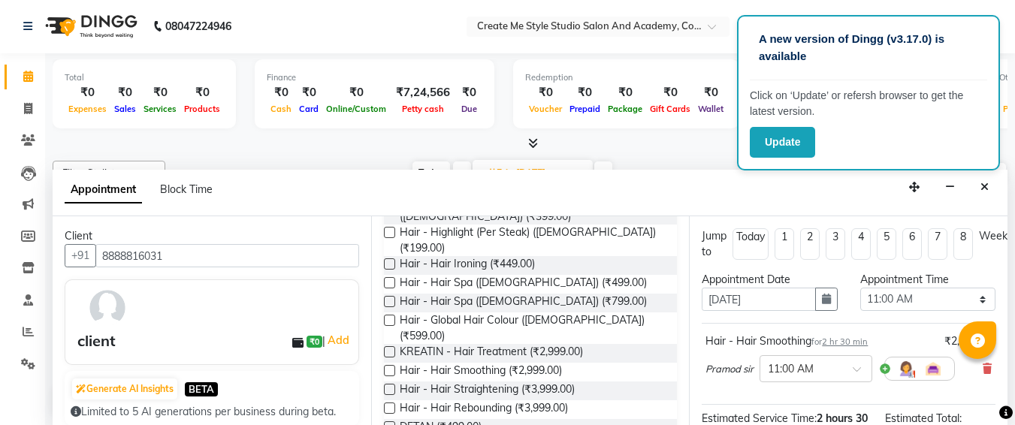
scroll to position [213, 0]
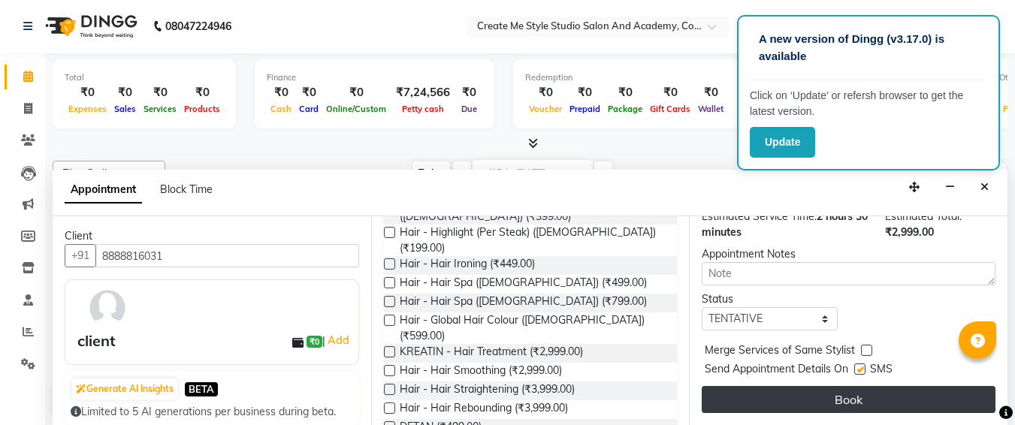
click at [805, 386] on button "Book" at bounding box center [849, 399] width 294 height 27
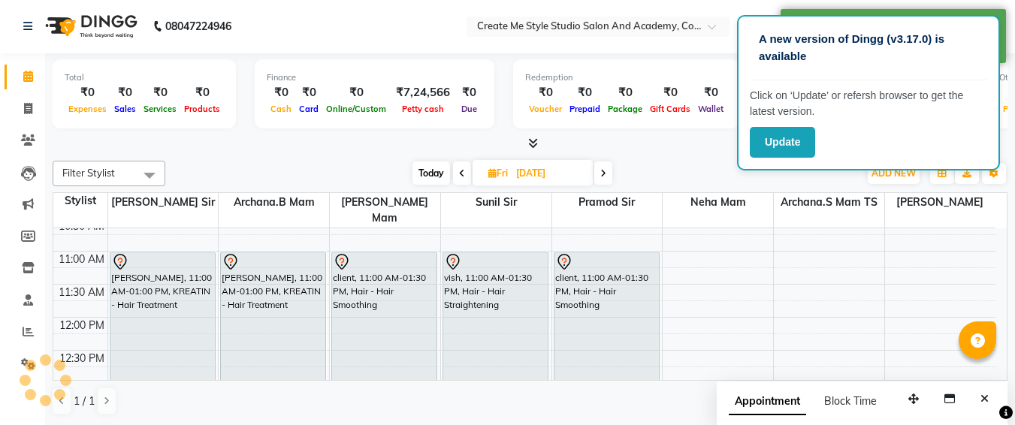
scroll to position [0, 0]
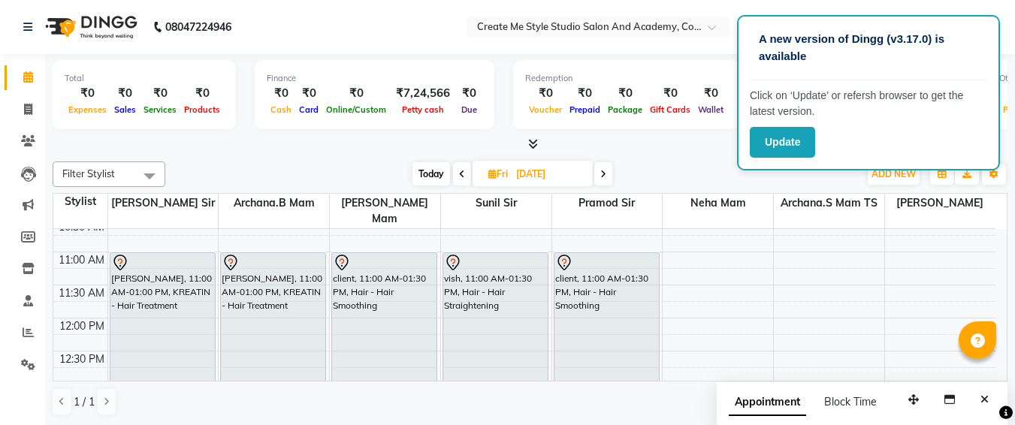
click at [575, 168] on input "[DATE]" at bounding box center [549, 174] width 75 height 23
select select "9"
select select "2025"
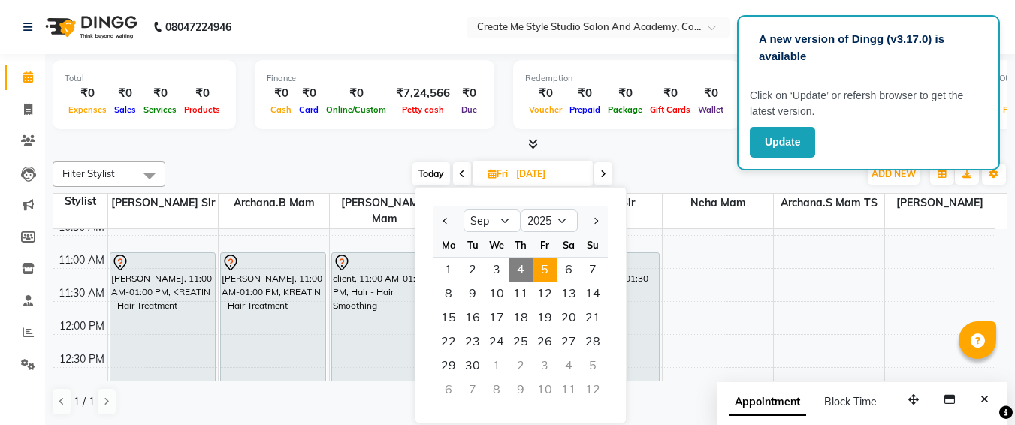
click at [518, 267] on span "4" at bounding box center [521, 270] width 24 height 24
type input "[DATE]"
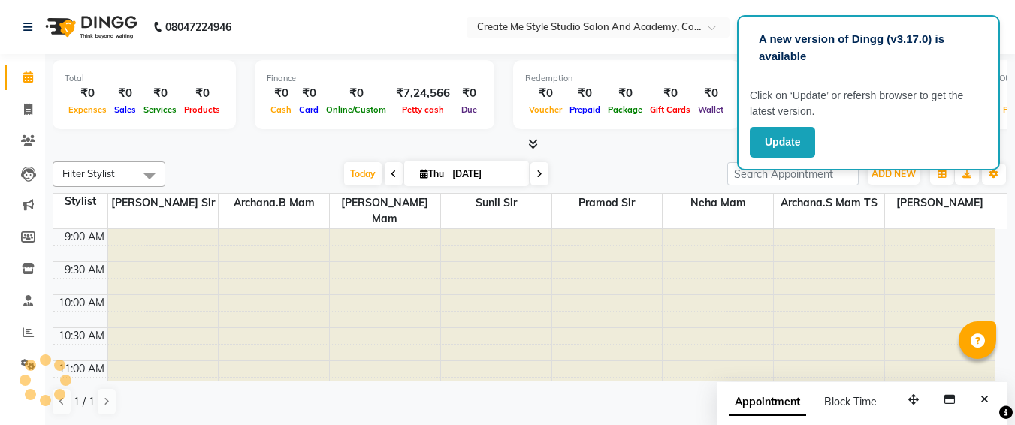
scroll to position [596, 0]
